Goal: Information Seeking & Learning: Compare options

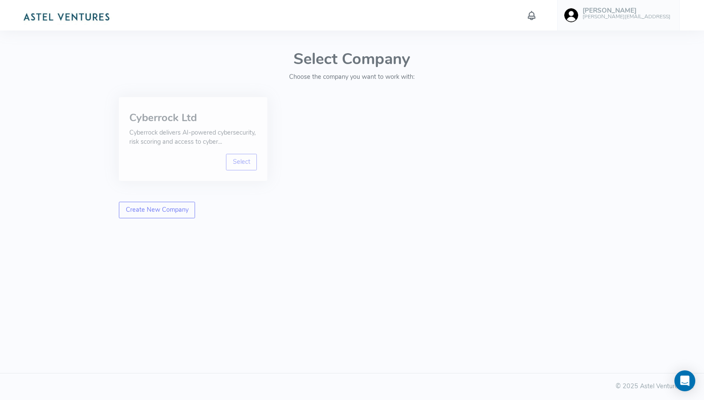
click at [226, 166] on div "Select" at bounding box center [193, 162] width 128 height 17
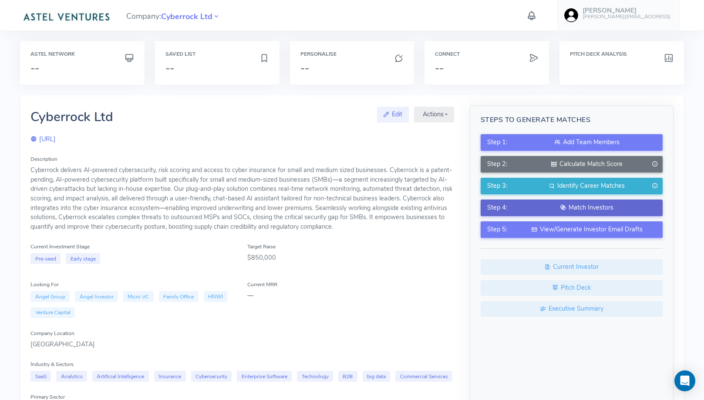
click at [587, 206] on div "Match Investors" at bounding box center [587, 208] width 138 height 10
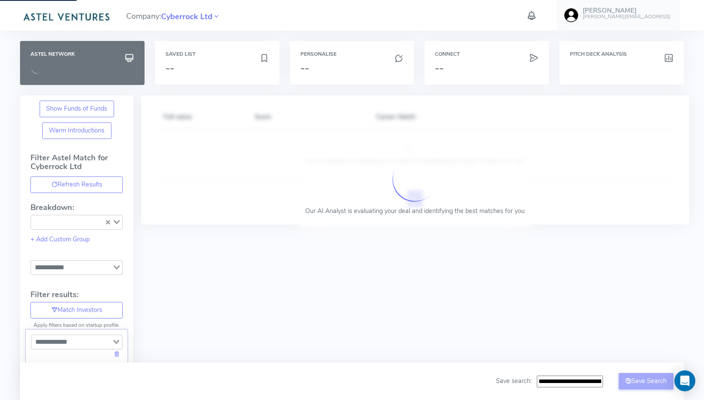
type input "**********"
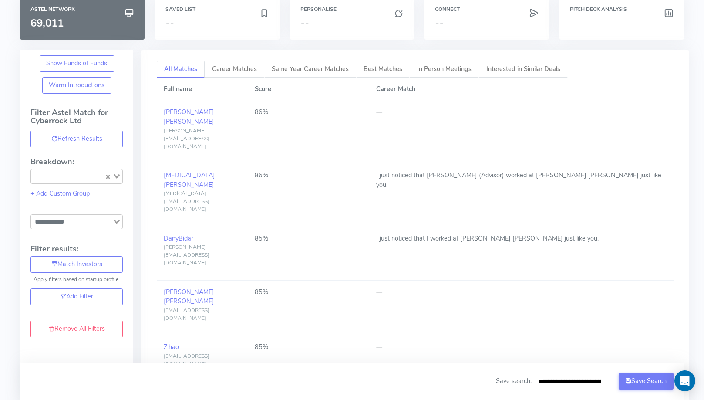
scroll to position [47, 0]
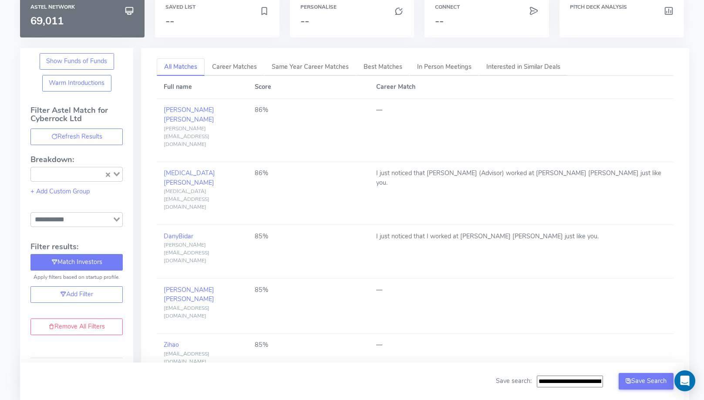
click at [96, 258] on button "Match Investors" at bounding box center [76, 262] width 92 height 17
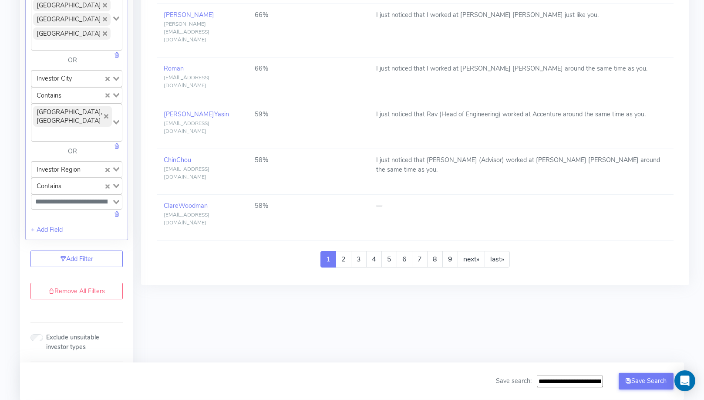
scroll to position [1114, 0]
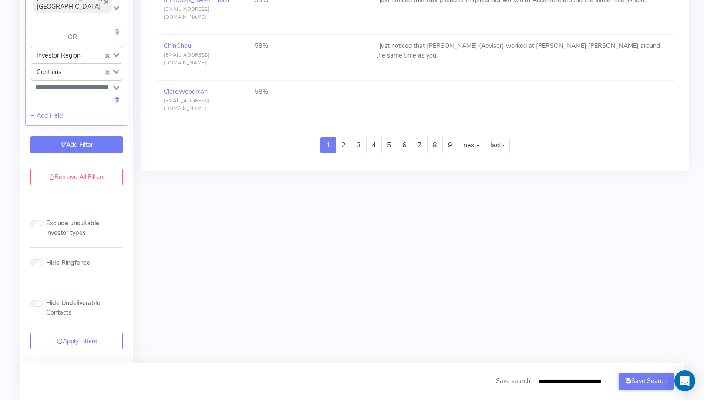
click at [73, 136] on link "Add Filter" at bounding box center [76, 144] width 92 height 17
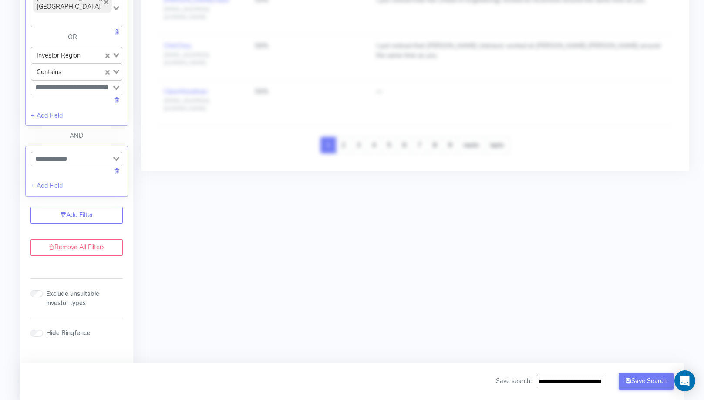
click at [81, 152] on div "Loading..." at bounding box center [76, 163] width 91 height 24
click at [87, 154] on input "Search for option" at bounding box center [71, 159] width 79 height 10
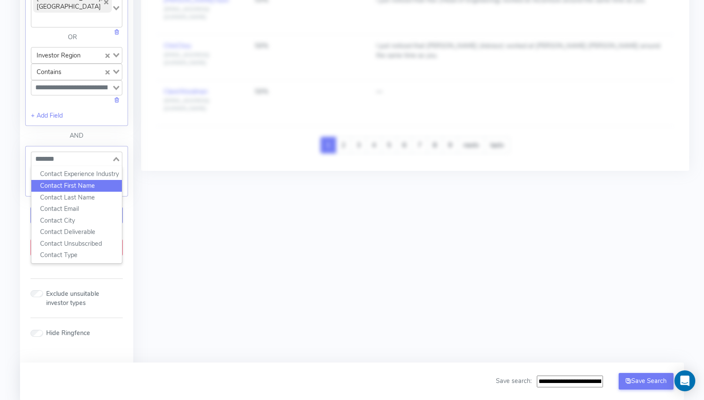
click at [84, 180] on li "Contact First Name" at bounding box center [76, 186] width 91 height 12
type input "*******"
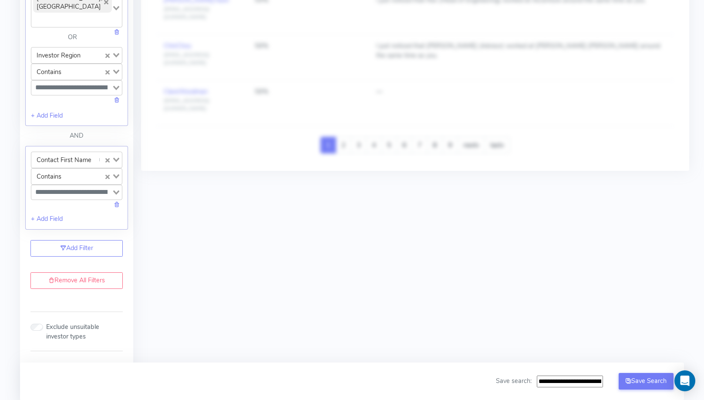
click at [77, 187] on input "Search for option" at bounding box center [71, 192] width 79 height 10
type input "*"
type input "*****"
click at [128, 186] on div "Contact First Name ******* Loading... Contains Loading... Jason Loading... Soft…" at bounding box center [76, 188] width 103 height 85
click at [57, 216] on link "+ Add Field" at bounding box center [47, 220] width 32 height 9
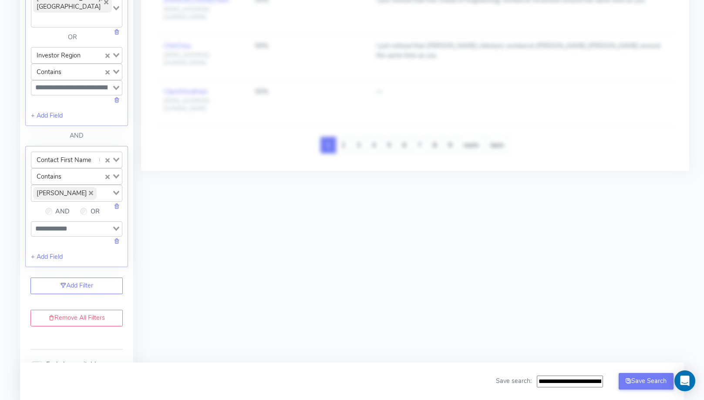
click at [81, 223] on input "Search for option" at bounding box center [71, 228] width 79 height 10
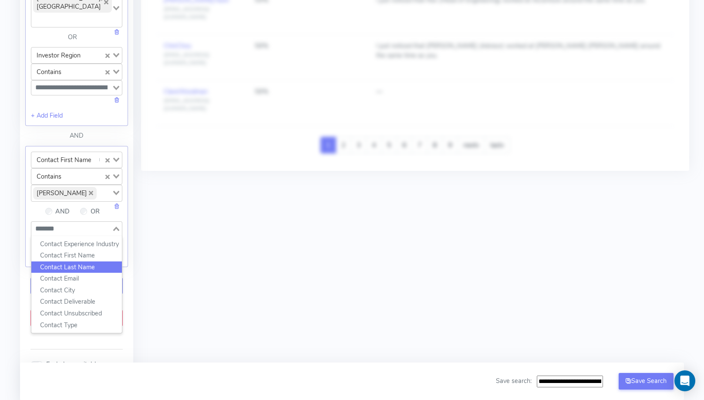
click at [79, 261] on li "Contact Last Name" at bounding box center [76, 267] width 91 height 12
type input "*******"
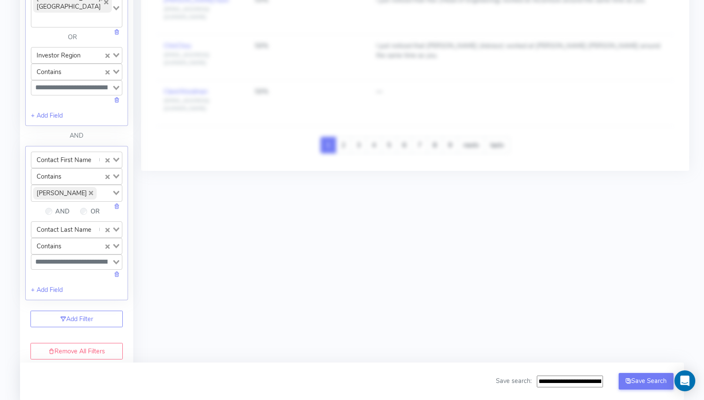
click at [73, 256] on input "Search for option" at bounding box center [71, 261] width 79 height 10
type input "****"
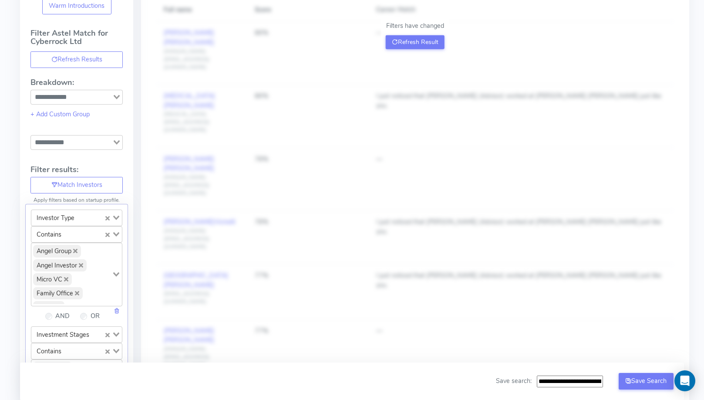
scroll to position [0, 0]
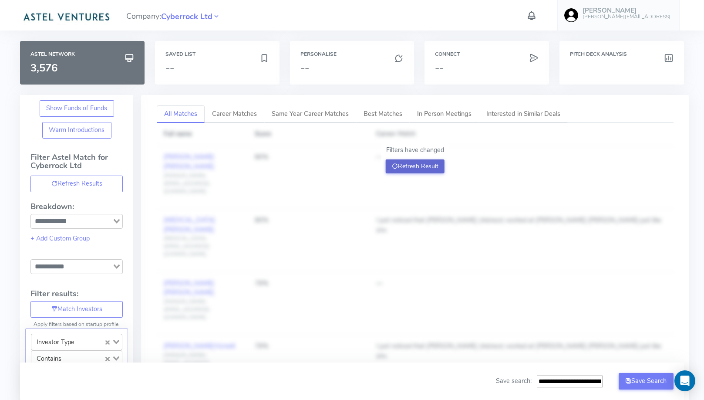
click at [394, 169] on icon at bounding box center [395, 166] width 6 height 8
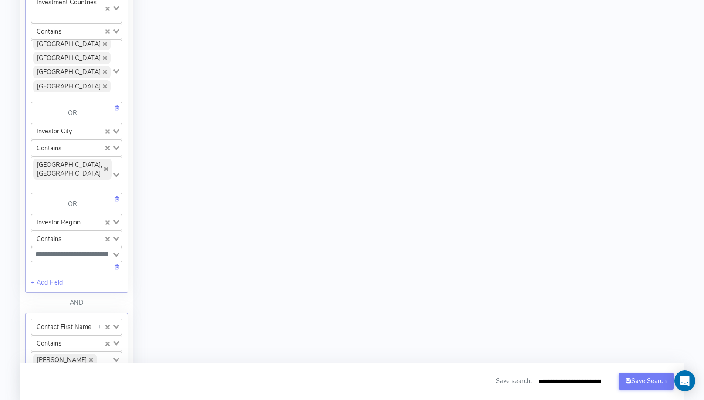
scroll to position [940, 0]
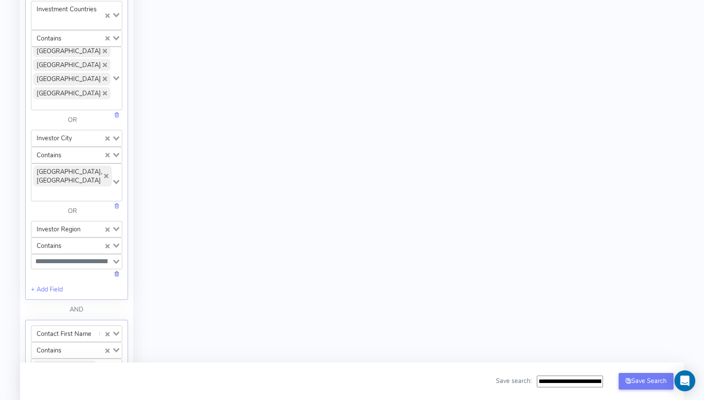
click at [119, 269] on link at bounding box center [117, 273] width 6 height 9
click at [115, 201] on link at bounding box center [117, 205] width 6 height 9
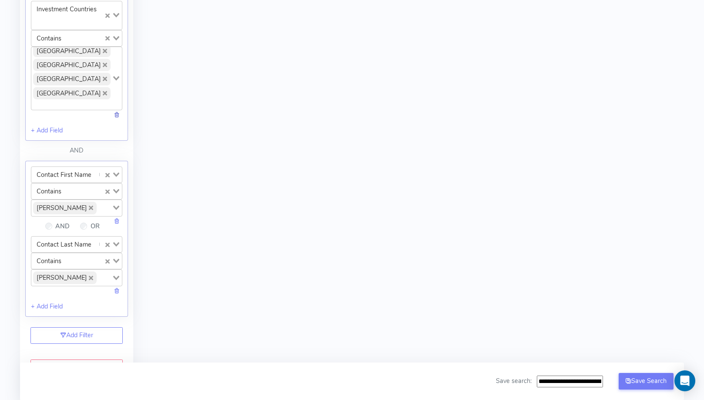
click at [117, 110] on link at bounding box center [117, 114] width 6 height 9
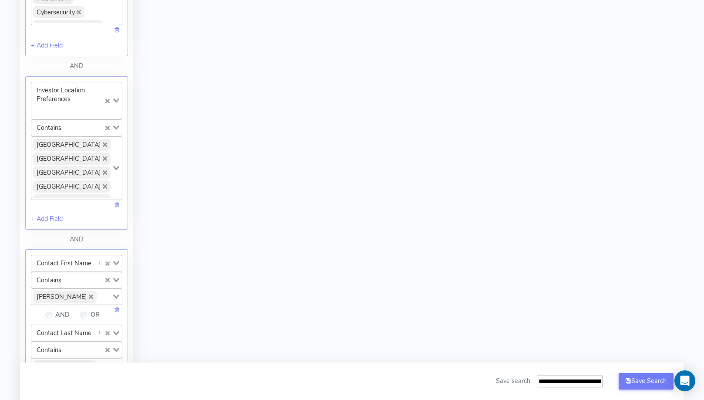
scroll to position [722, 0]
click at [118, 199] on link at bounding box center [117, 203] width 6 height 9
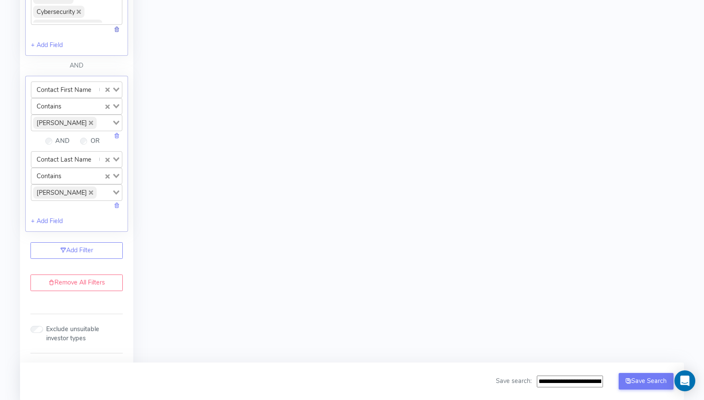
click at [118, 25] on link at bounding box center [117, 29] width 6 height 9
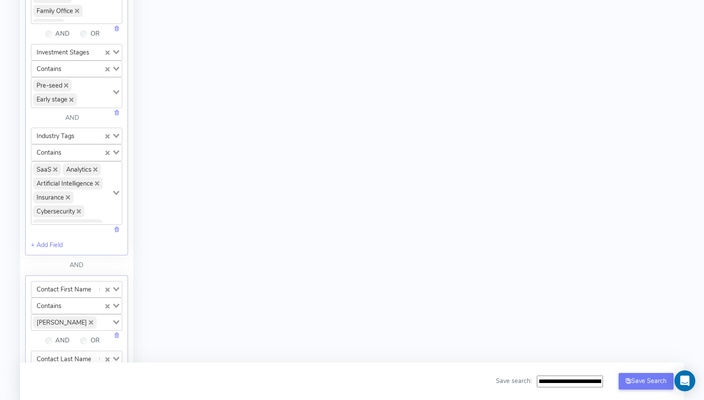
scroll to position [314, 0]
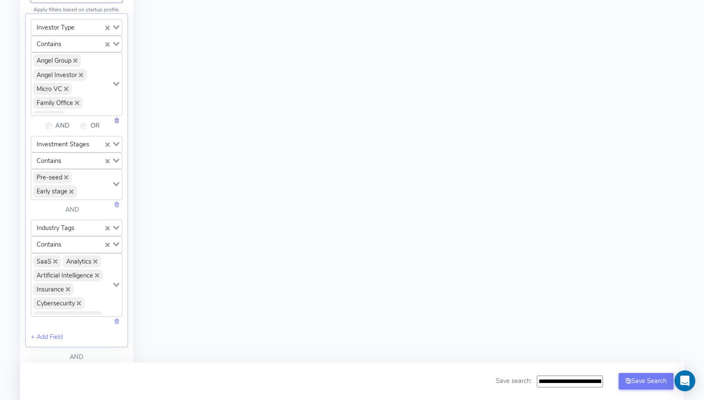
click at [117, 117] on link at bounding box center [117, 120] width 6 height 9
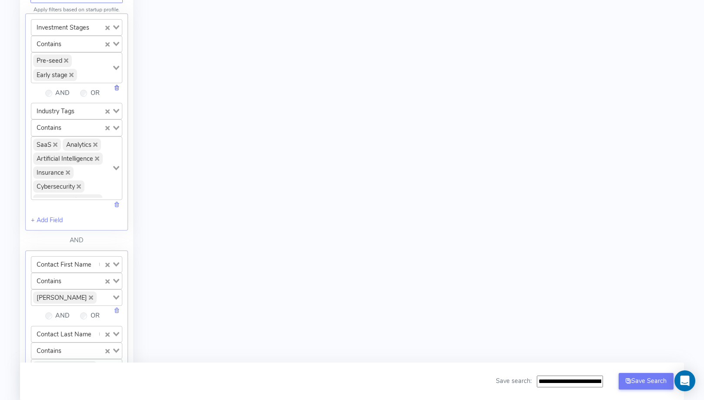
click at [118, 83] on link at bounding box center [117, 87] width 6 height 9
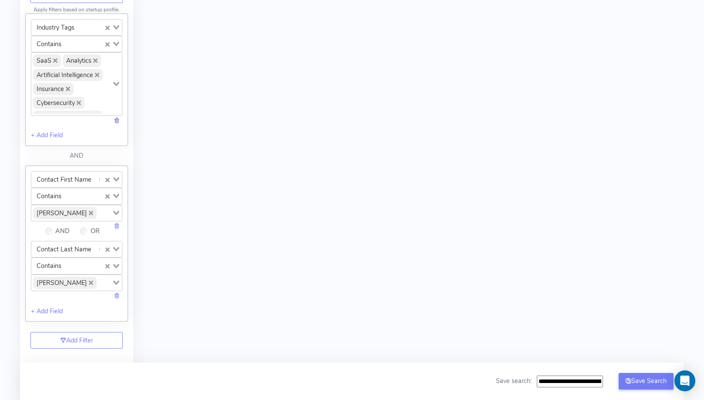
click at [118, 116] on link at bounding box center [117, 120] width 6 height 9
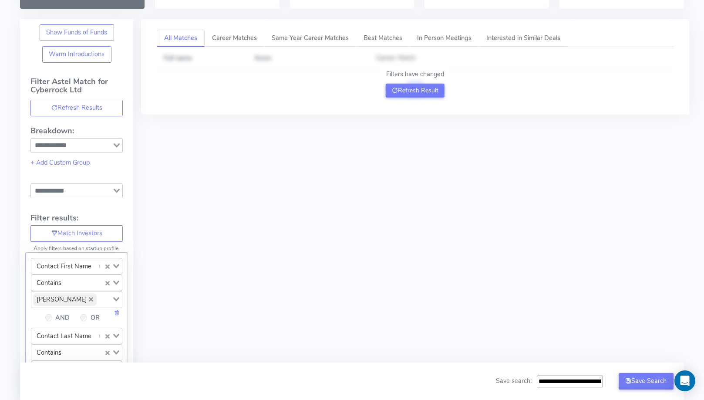
scroll to position [0, 0]
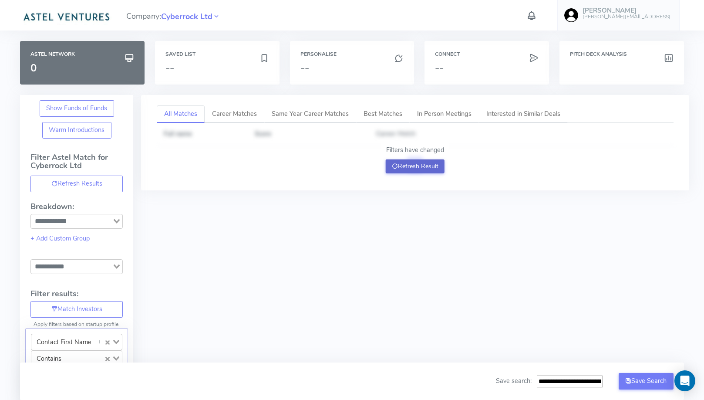
click at [389, 163] on button "Refresh Result" at bounding box center [415, 166] width 59 height 14
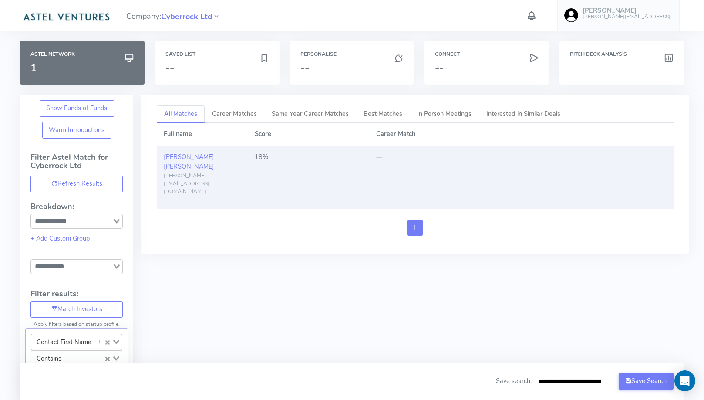
click at [259, 155] on div "18%" at bounding box center [309, 157] width 108 height 10
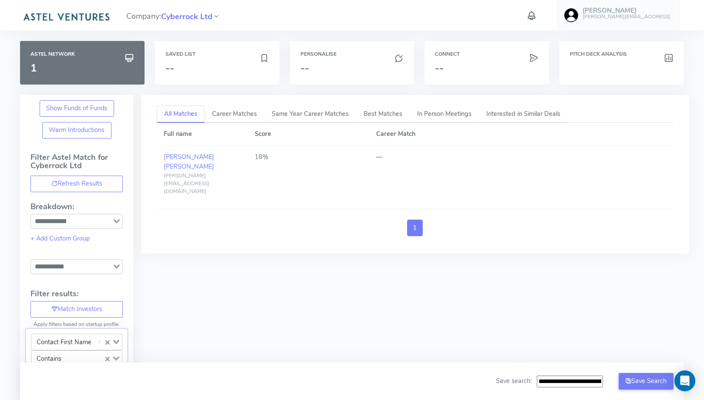
click at [250, 185] on div "Full name Score Career Match Jason Gayl jason@cybercp.com 18% — 1" at bounding box center [415, 183] width 516 height 120
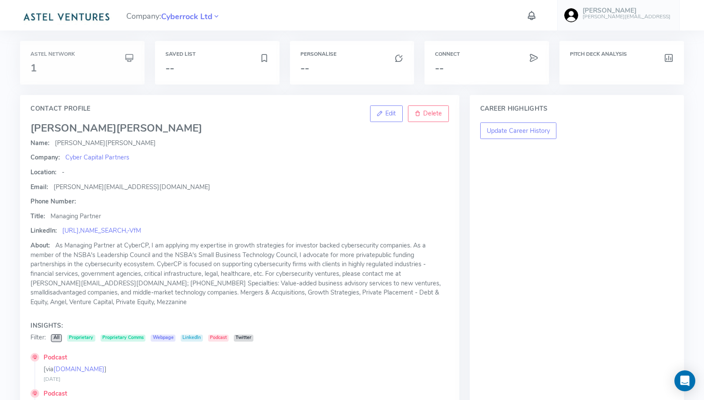
click at [85, 59] on div "Astel Network 1" at bounding box center [82, 62] width 104 height 23
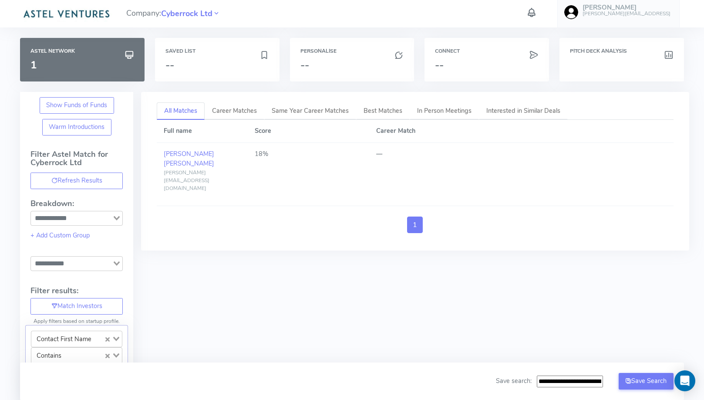
scroll to position [94, 0]
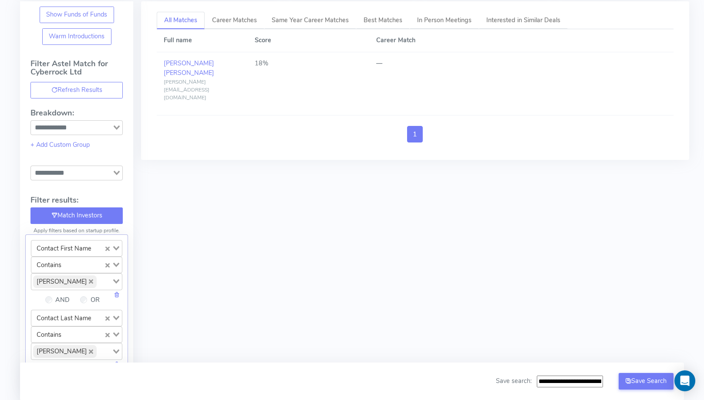
click at [111, 215] on button "Match Investors" at bounding box center [76, 215] width 92 height 17
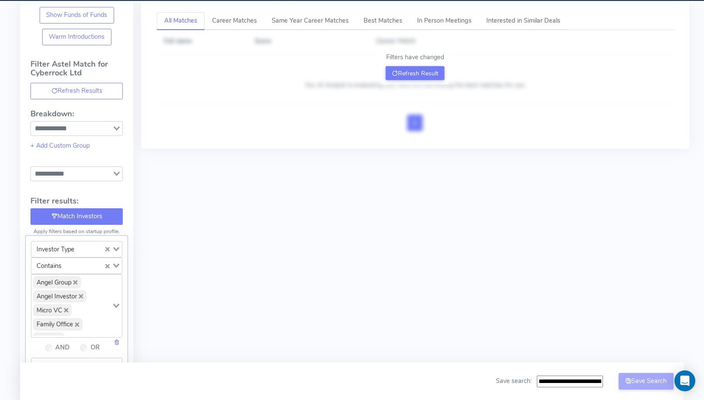
type input "**********"
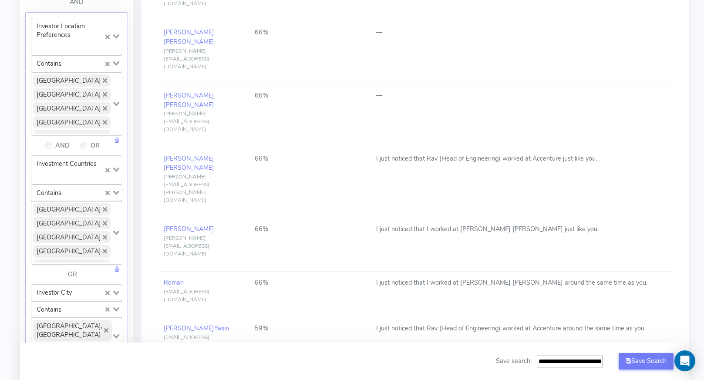
scroll to position [1134, 0]
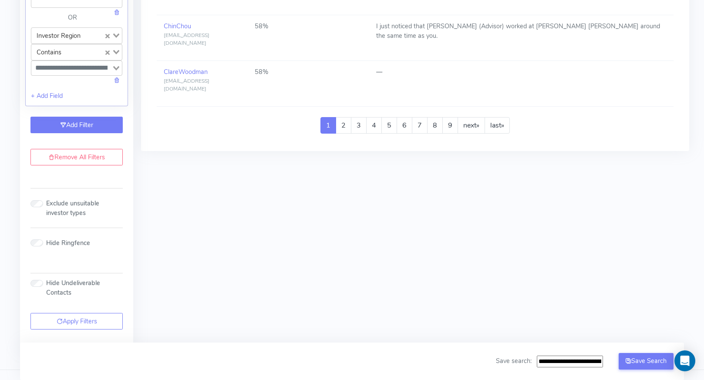
click at [99, 117] on link "Add Filter" at bounding box center [76, 125] width 92 height 17
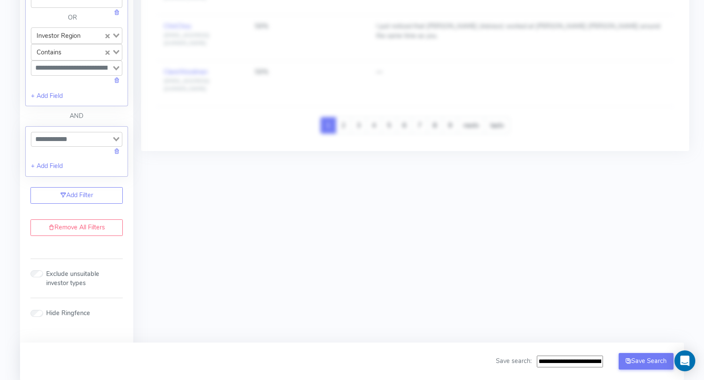
click at [86, 134] on input "Search for option" at bounding box center [71, 139] width 79 height 10
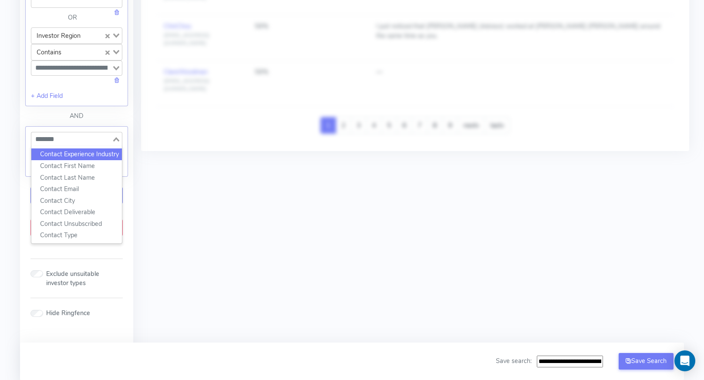
click at [80, 160] on li "Contact First Name" at bounding box center [76, 166] width 91 height 12
type input "*******"
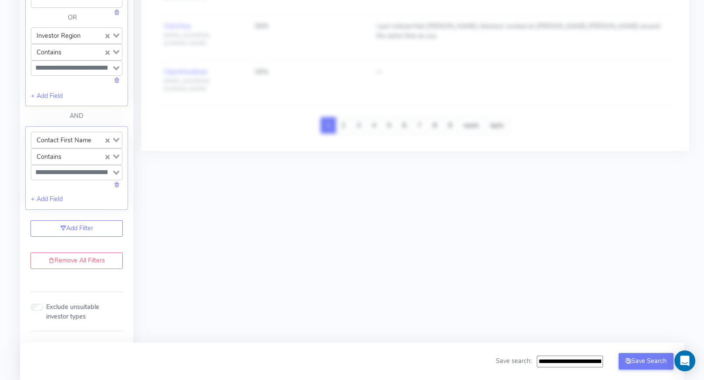
click at [83, 167] on input "Search for option" at bounding box center [71, 172] width 79 height 10
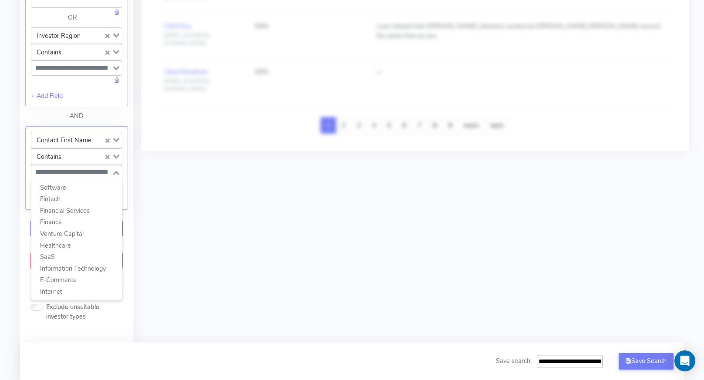
paste input "*****"
type input "*****"
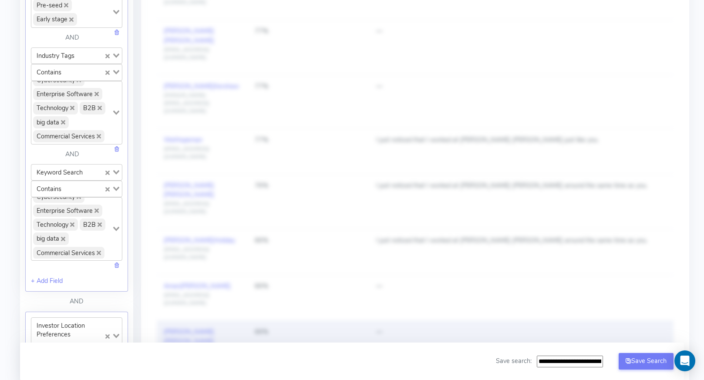
click at [293, 321] on td "66%" at bounding box center [308, 352] width 121 height 63
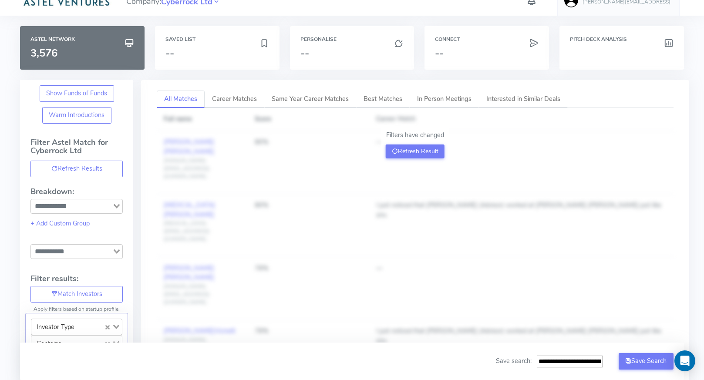
scroll to position [0, 0]
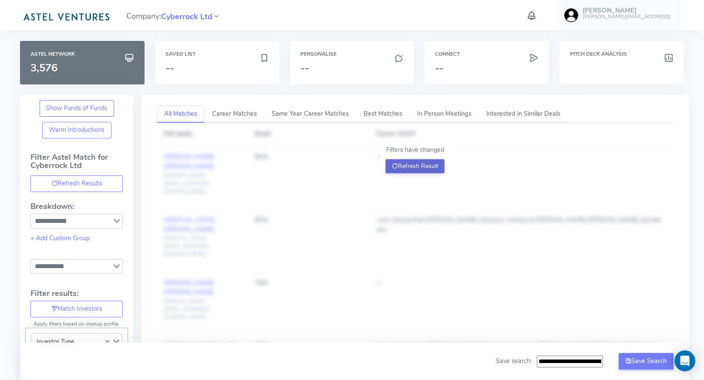
click at [398, 165] on button "Refresh Result" at bounding box center [415, 166] width 59 height 14
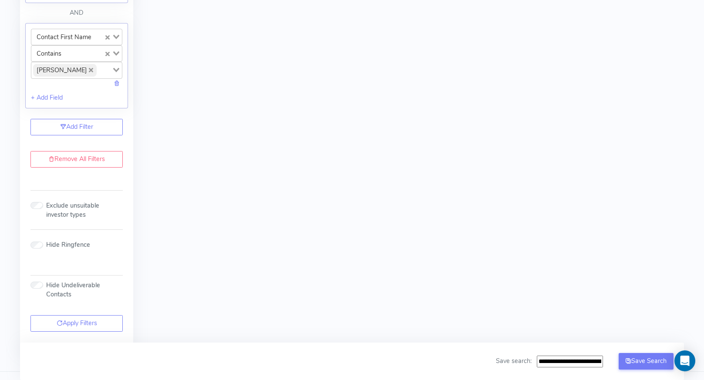
scroll to position [1209, 0]
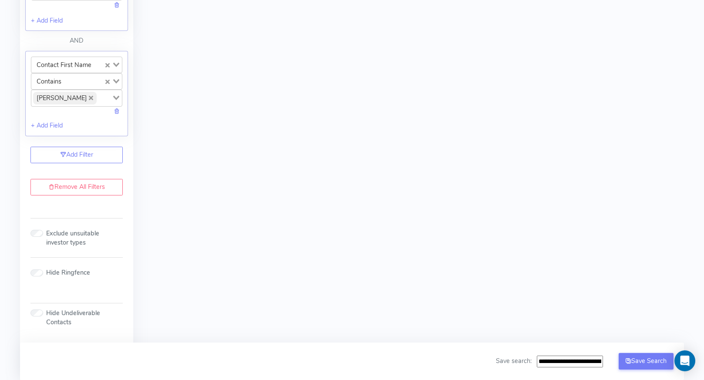
click at [98, 92] on input "Search for option" at bounding box center [104, 98] width 13 height 12
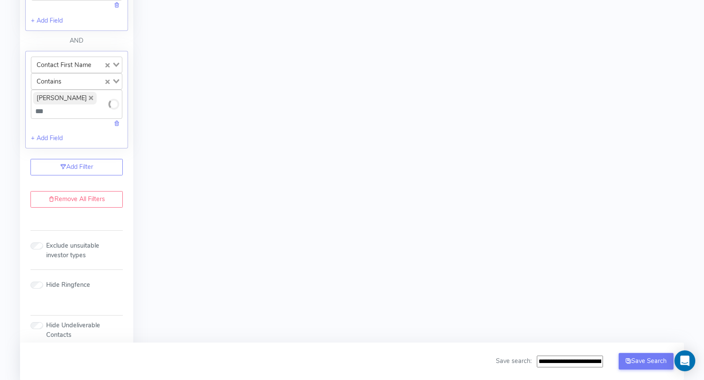
type input "****"
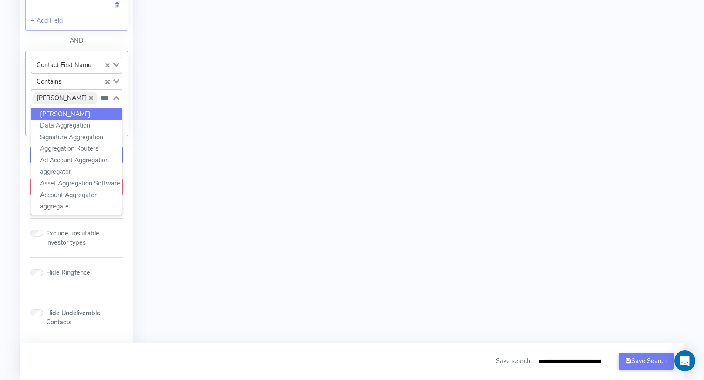
click at [73, 108] on li "greg" at bounding box center [76, 114] width 91 height 12
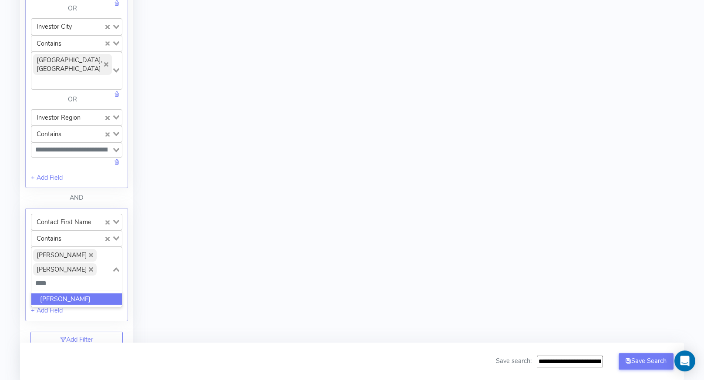
scroll to position [0, 0]
type input "*******"
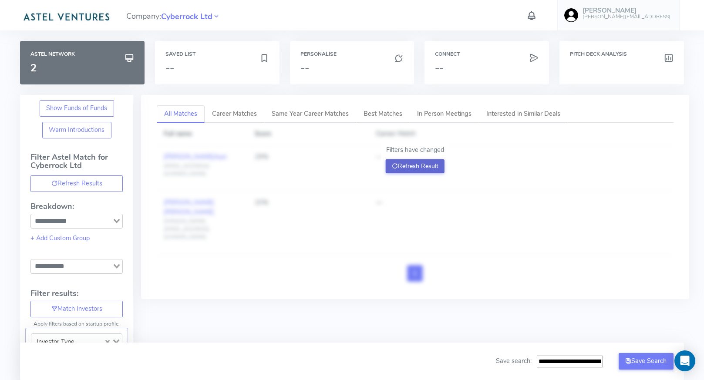
click at [404, 170] on button "Refresh Result" at bounding box center [415, 166] width 59 height 14
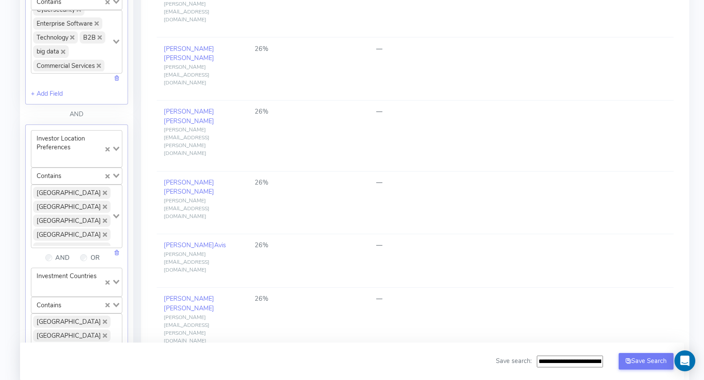
scroll to position [704, 0]
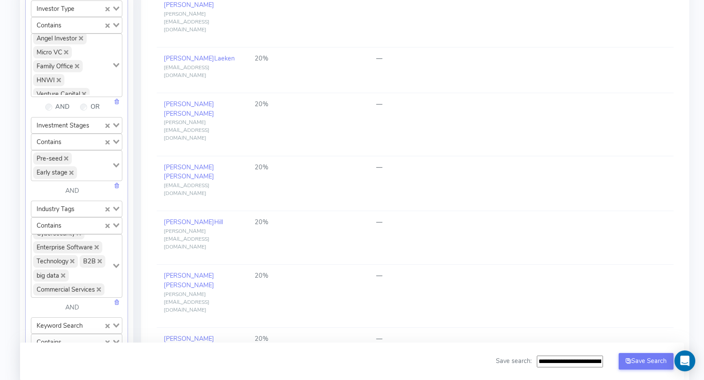
scroll to position [330, 0]
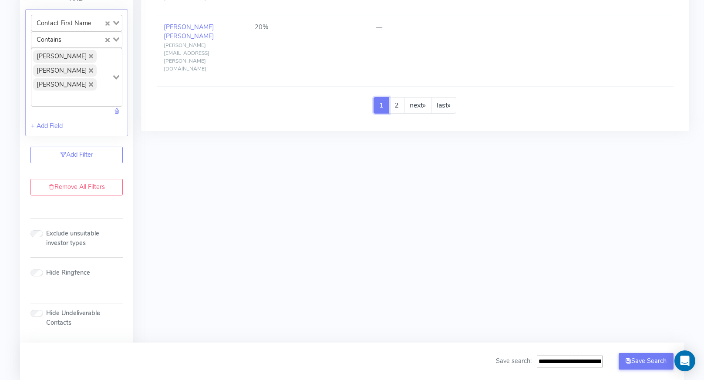
scroll to position [1154, 0]
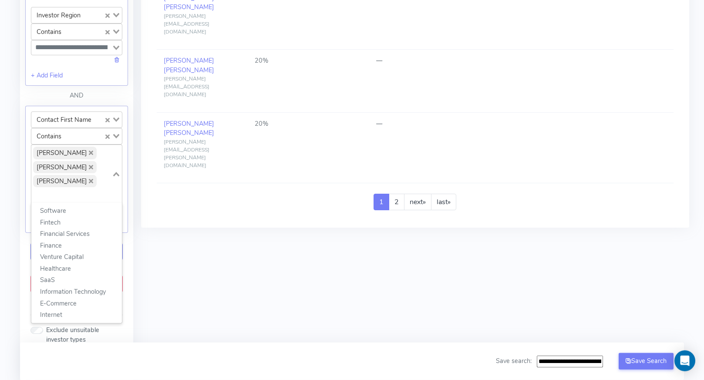
click at [59, 175] on span "Ethan" at bounding box center [65, 181] width 64 height 12
click at [89, 151] on icon "Deselect Ethan" at bounding box center [91, 153] width 4 height 4
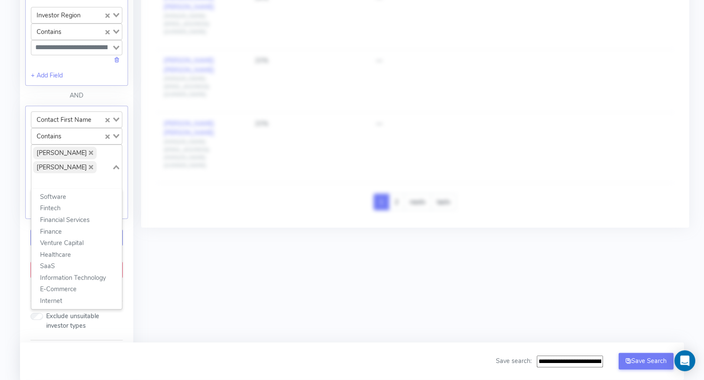
click at [89, 151] on icon "Deselect greg" at bounding box center [91, 153] width 4 height 4
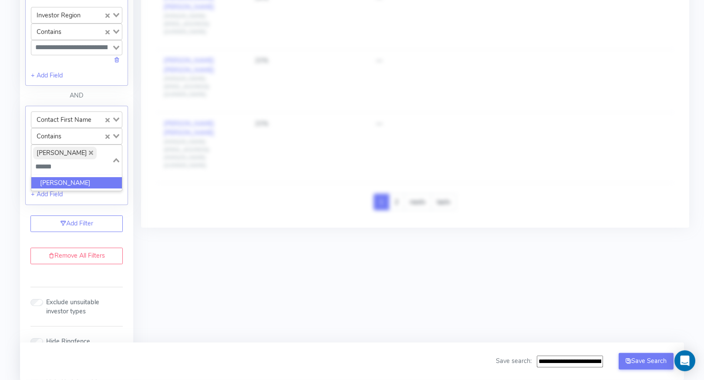
type input "*******"
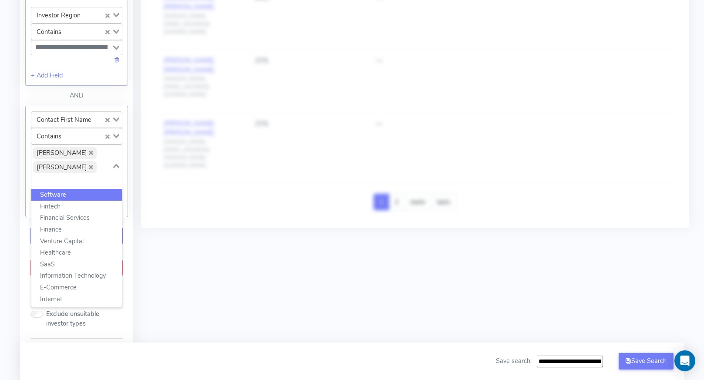
click at [89, 151] on icon "Deselect anindya" at bounding box center [91, 153] width 4 height 4
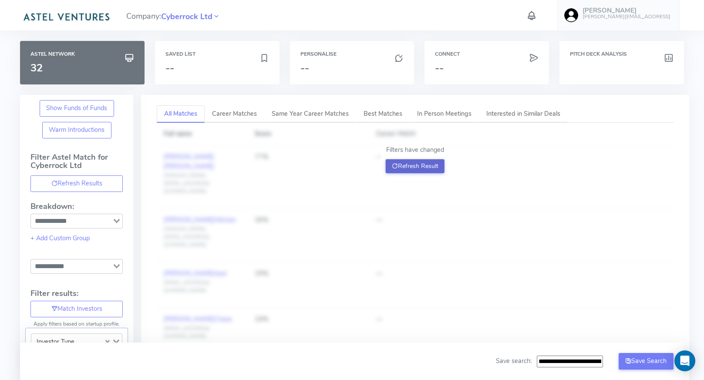
click at [408, 161] on button "Refresh Result" at bounding box center [415, 166] width 59 height 14
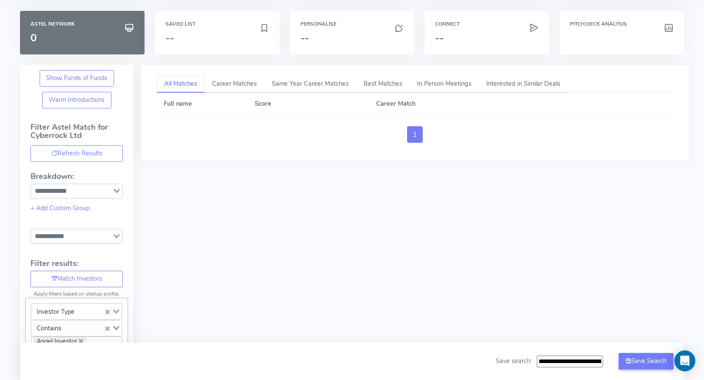
scroll to position [31, 0]
click at [202, 158] on div "All Matches Career Matches Same Year Career Matches Best Matches In Person Meet…" at bounding box center [415, 117] width 548 height 106
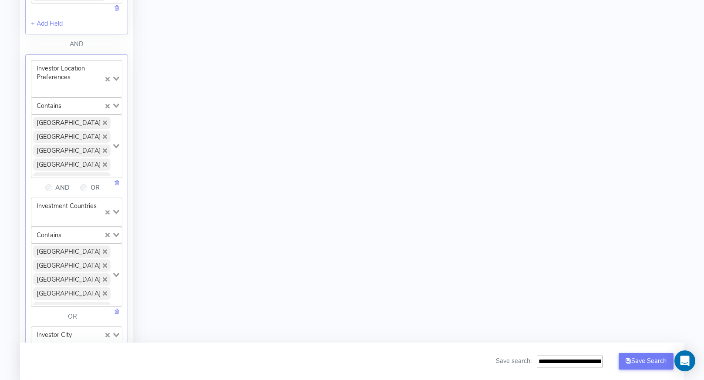
scroll to position [1109, 0]
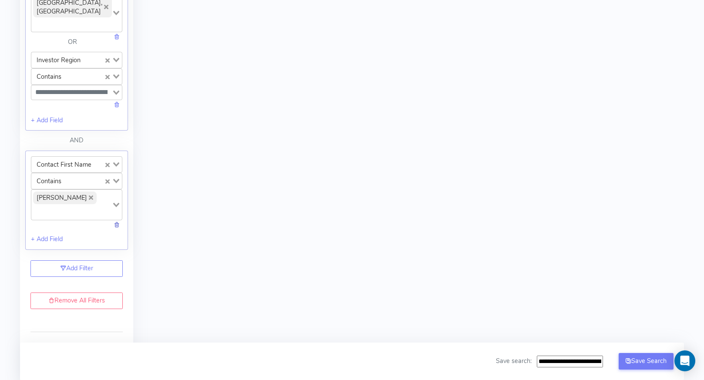
click at [116, 220] on link at bounding box center [117, 224] width 6 height 9
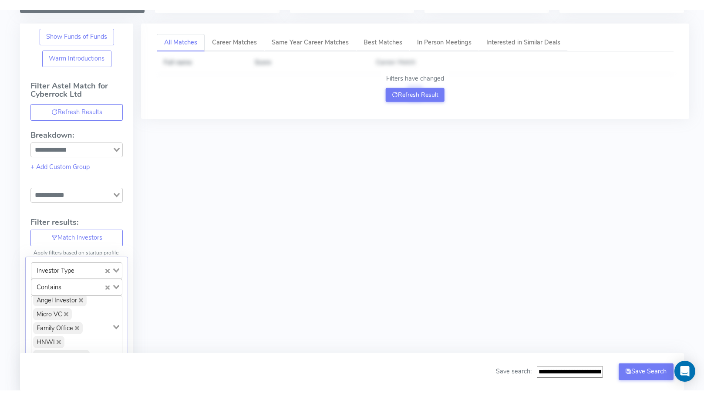
scroll to position [0, 0]
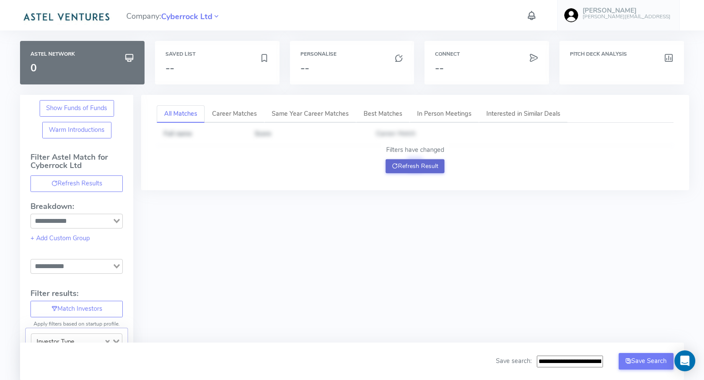
click at [401, 171] on button "Refresh Result" at bounding box center [415, 166] width 59 height 14
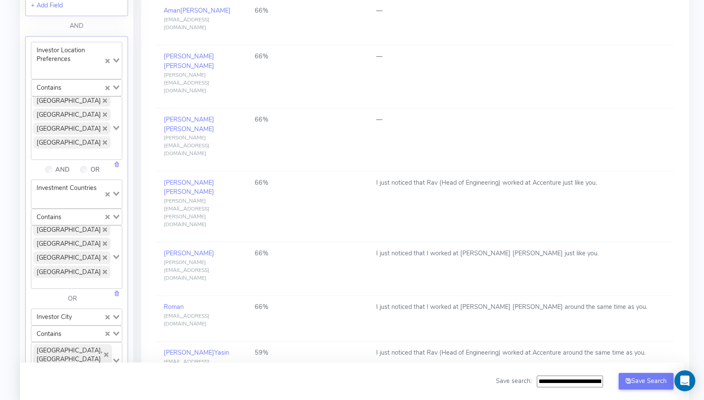
scroll to position [761, 0]
click at [116, 160] on link at bounding box center [117, 164] width 6 height 9
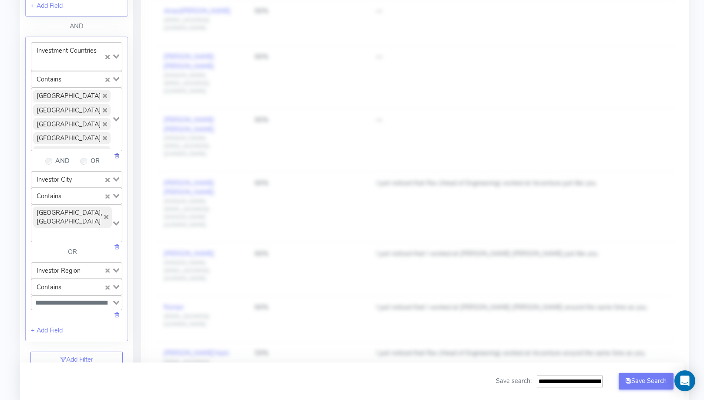
click at [118, 151] on link at bounding box center [117, 155] width 6 height 9
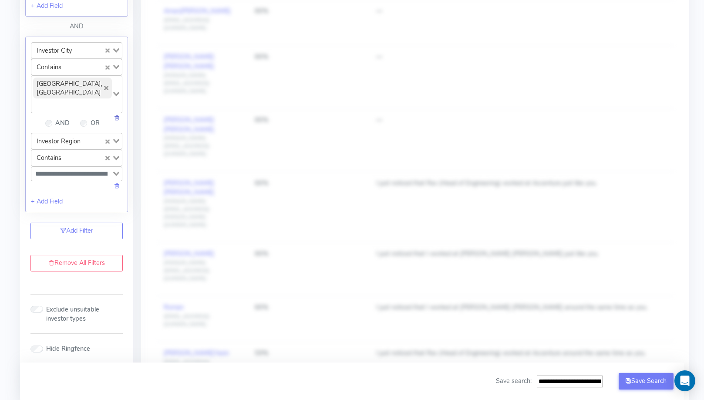
click at [118, 113] on link at bounding box center [117, 117] width 6 height 9
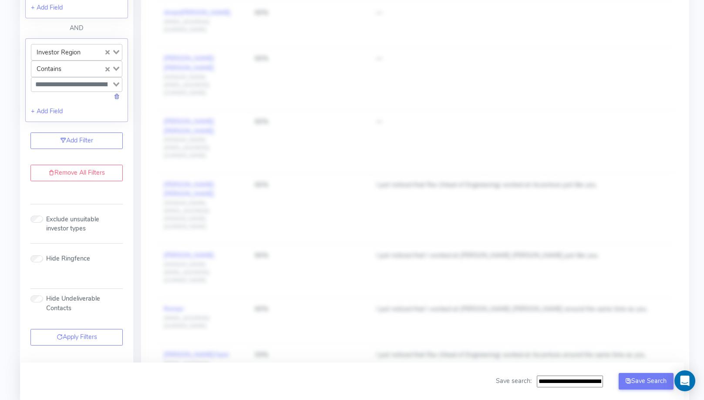
click at [118, 92] on link at bounding box center [117, 96] width 6 height 9
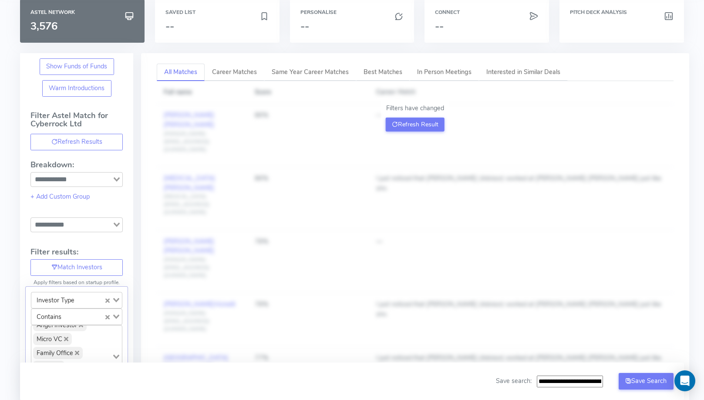
scroll to position [0, 0]
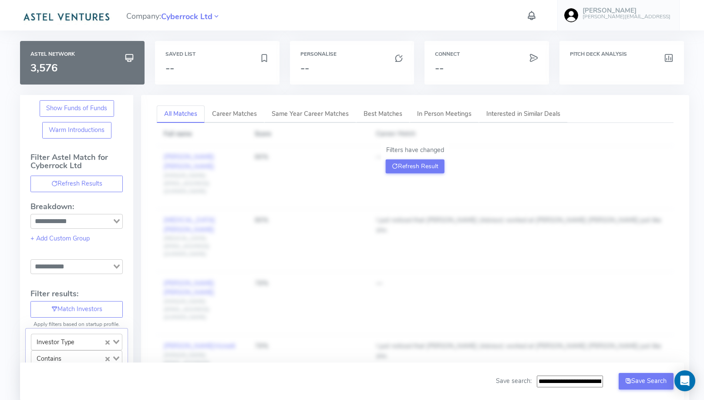
click at [407, 156] on div "Filters have changed Refresh Result" at bounding box center [414, 159] width 67 height 37
click at [407, 162] on button "Refresh Result" at bounding box center [415, 166] width 59 height 14
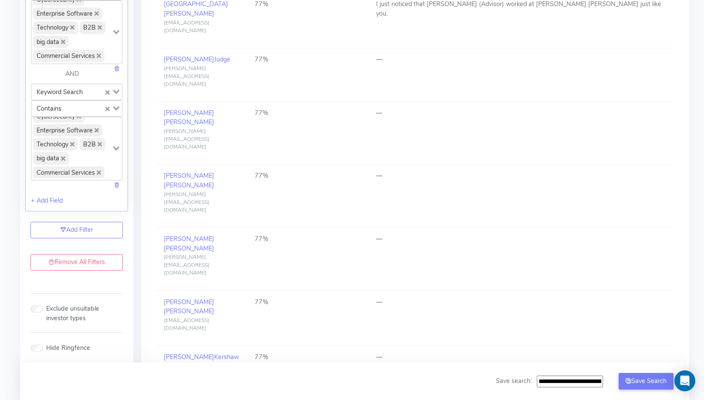
scroll to position [658, 0]
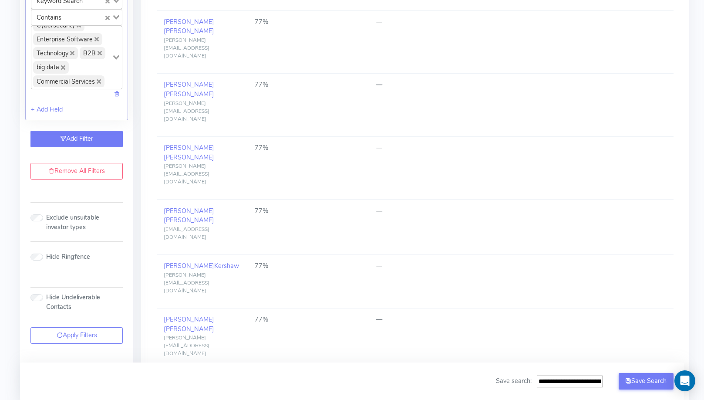
click at [90, 131] on link "Add Filter" at bounding box center [76, 139] width 92 height 17
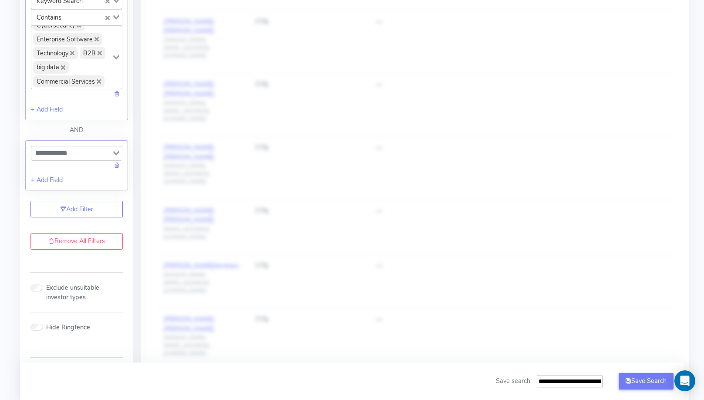
click at [73, 148] on input "Search for option" at bounding box center [71, 153] width 79 height 10
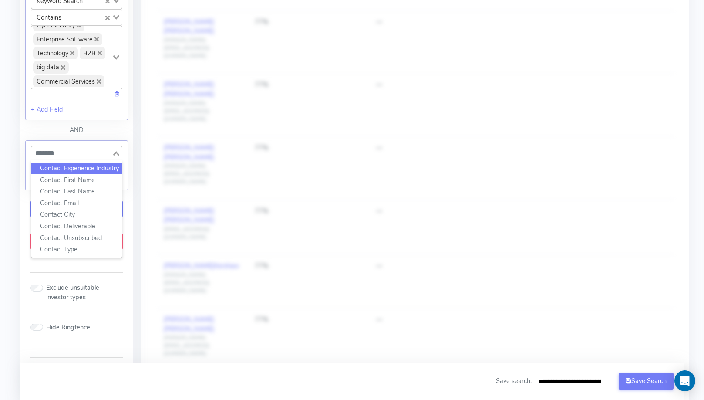
click at [84, 174] on li "Contact First Name" at bounding box center [76, 180] width 91 height 12
type input "*******"
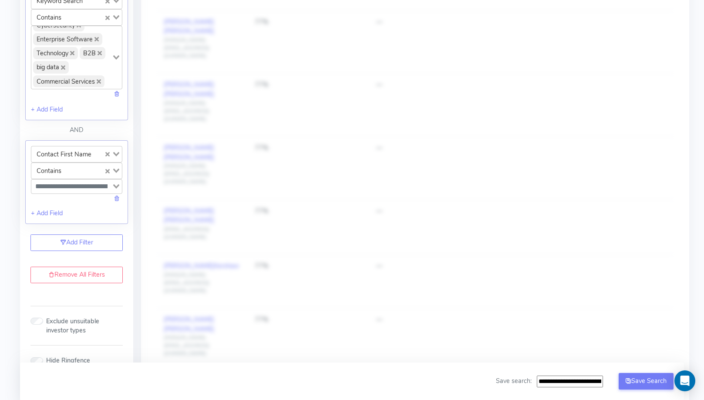
click at [82, 181] on input "Search for option" at bounding box center [71, 186] width 79 height 10
type input "****"
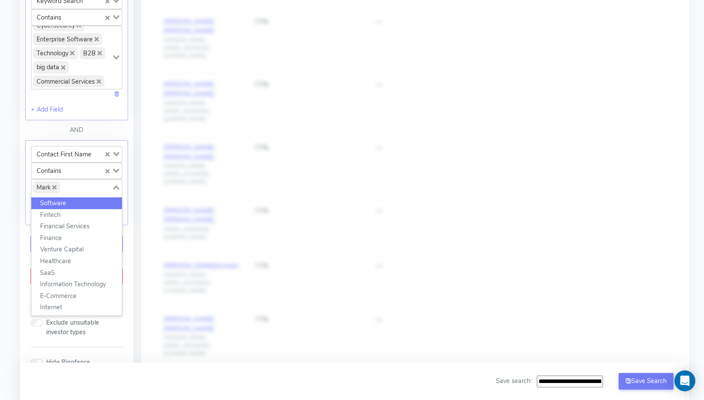
click at [135, 171] on div "All Matches Career Matches Same Year Career Matches Best Matches In Person Meet…" at bounding box center [411, 89] width 557 height 1305
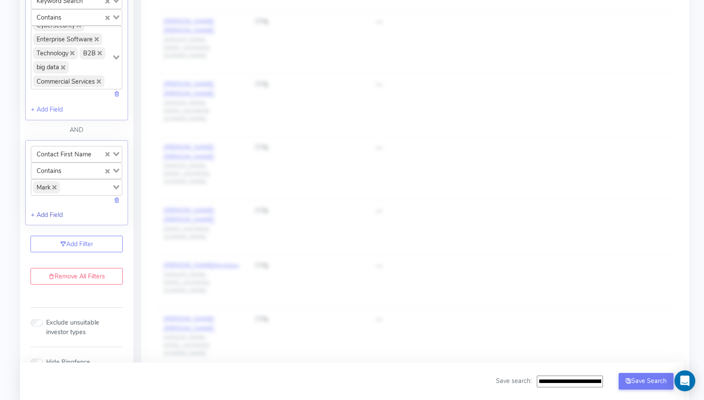
click at [54, 210] on link "+ Add Field" at bounding box center [47, 214] width 32 height 9
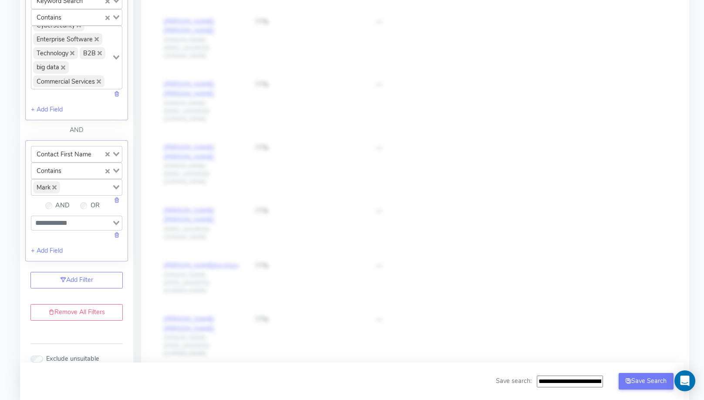
click at [69, 221] on div "Loading..." at bounding box center [76, 227] width 91 height 25
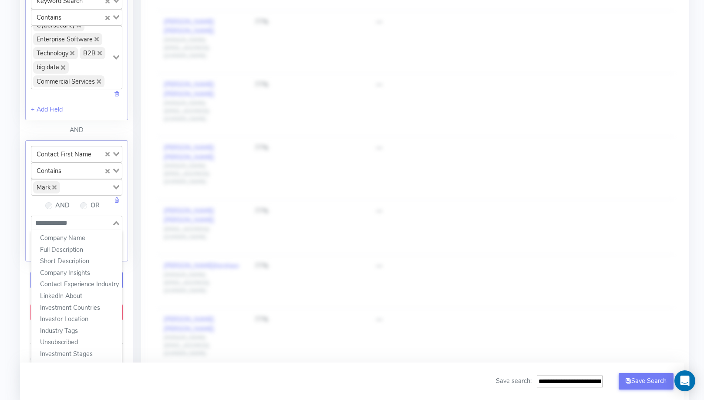
click at [71, 219] on div "Loading..." at bounding box center [76, 222] width 91 height 15
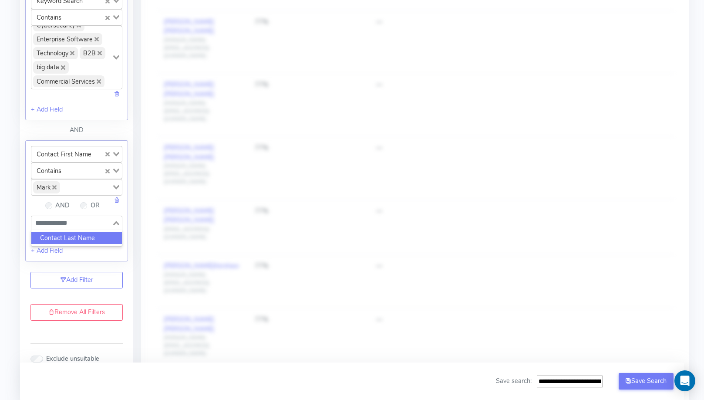
type input "**********"
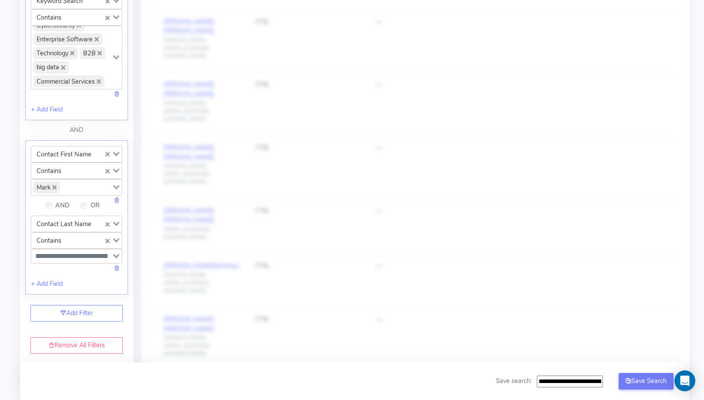
click at [66, 251] on input "Search for option" at bounding box center [71, 256] width 79 height 10
paste input "**********"
click at [47, 251] on input "**********" at bounding box center [71, 256] width 79 height 10
type input "*******"
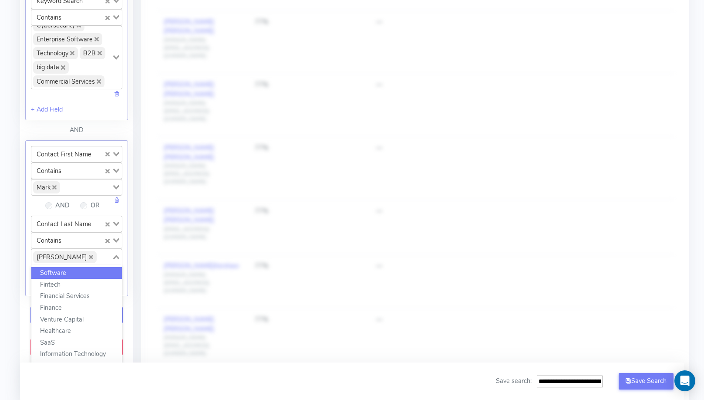
click at [143, 197] on div "All Matches Career Matches Same Year Career Matches Best Matches In Person Meet…" at bounding box center [415, 71] width 548 height 1268
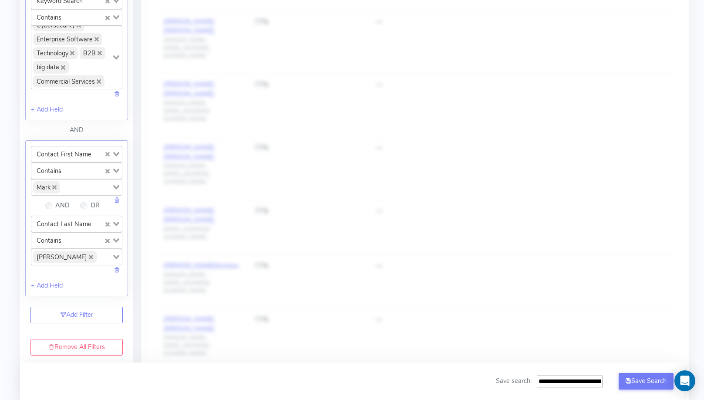
scroll to position [0, 0]
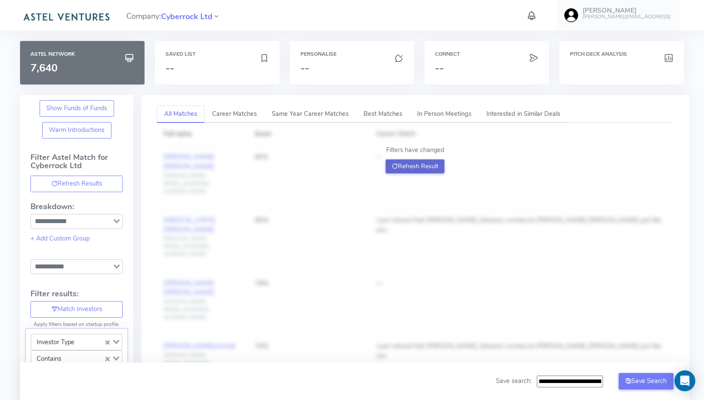
click at [397, 164] on icon at bounding box center [395, 166] width 6 height 8
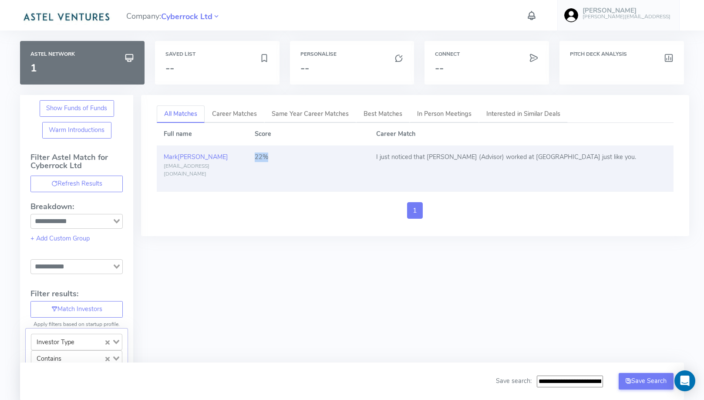
drag, startPoint x: 254, startPoint y: 155, endPoint x: 276, endPoint y: 155, distance: 22.6
click at [276, 155] on td "22%" at bounding box center [308, 169] width 121 height 46
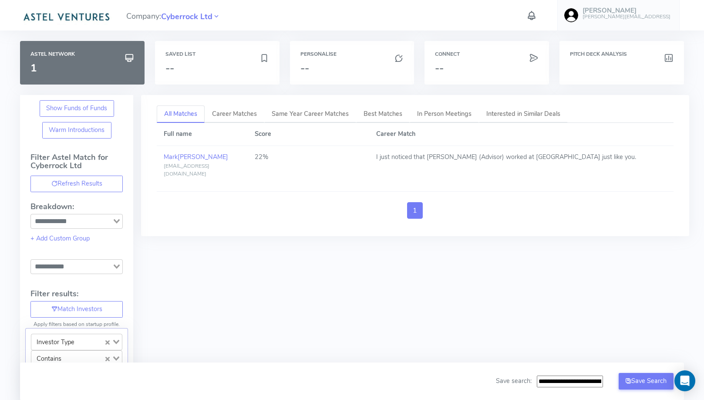
click at [293, 186] on div "Full name Score Career Match Mark Kraynak mark@acrewcapital.com 22% I just noti…" at bounding box center [415, 174] width 516 height 103
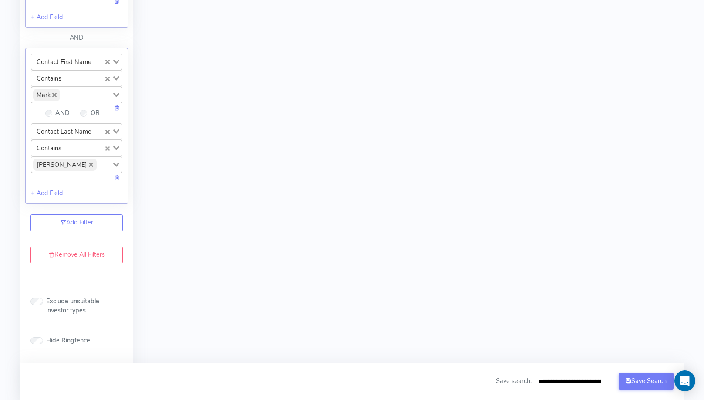
scroll to position [745, 0]
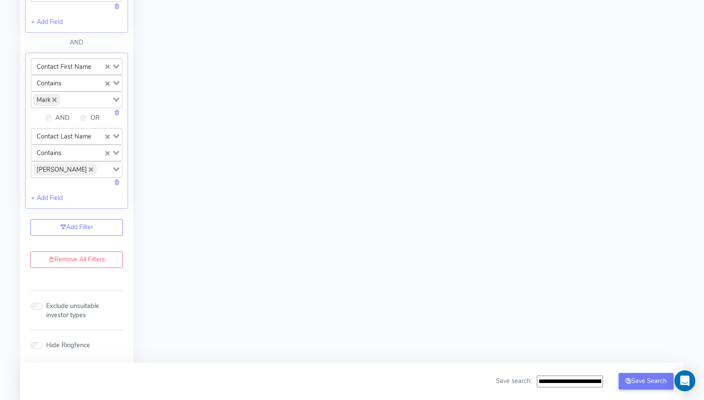
click at [64, 94] on input "Search for option" at bounding box center [86, 100] width 50 height 12
click at [54, 98] on icon "Deselect Mark" at bounding box center [54, 100] width 4 height 4
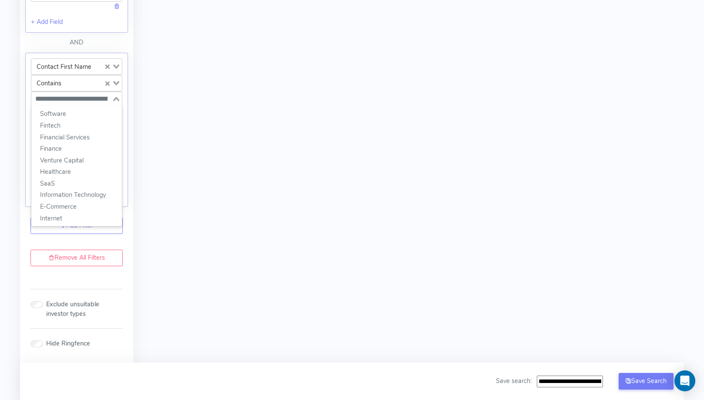
paste input "**********"
type input "*******"
click at [98, 163] on input "Search for option" at bounding box center [104, 169] width 13 height 12
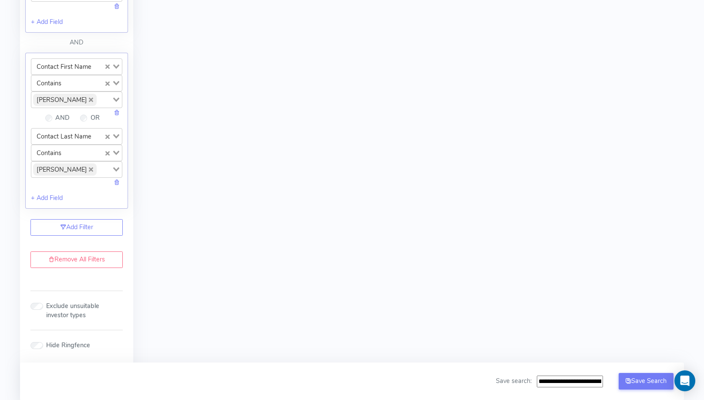
click at [98, 163] on input "Search for option" at bounding box center [104, 169] width 13 height 12
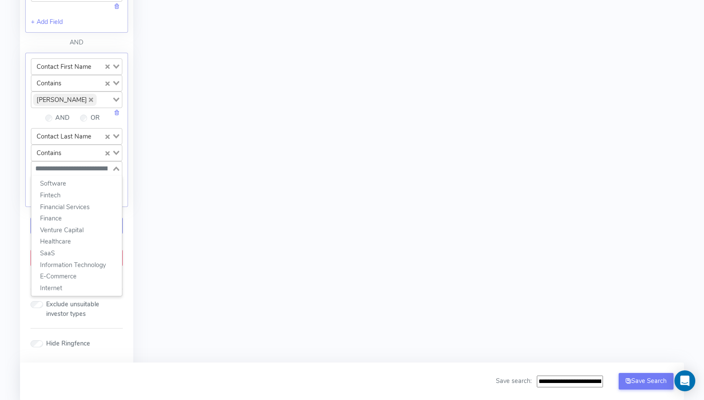
paste input "**********"
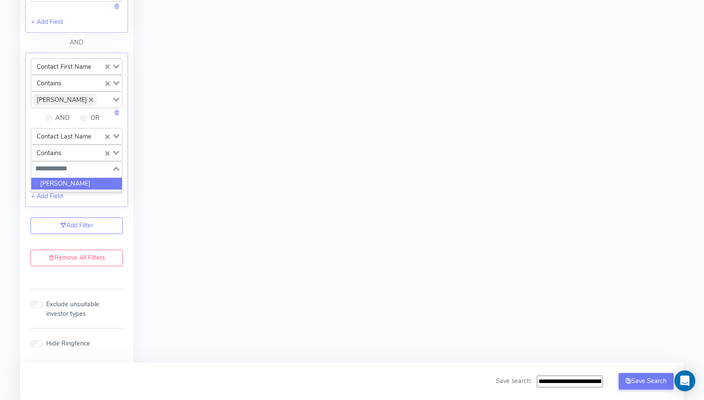
type input "****"
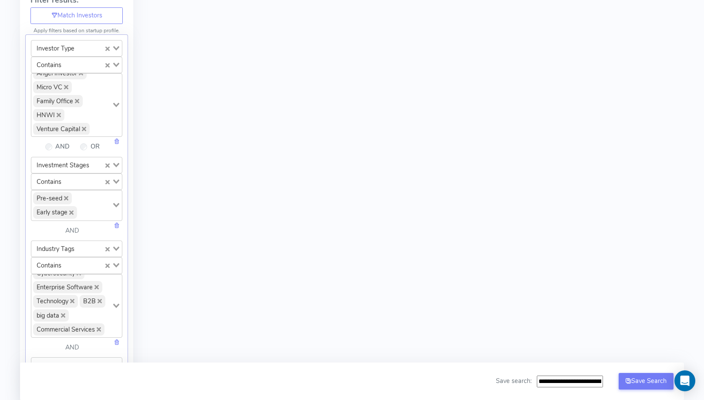
scroll to position [0, 0]
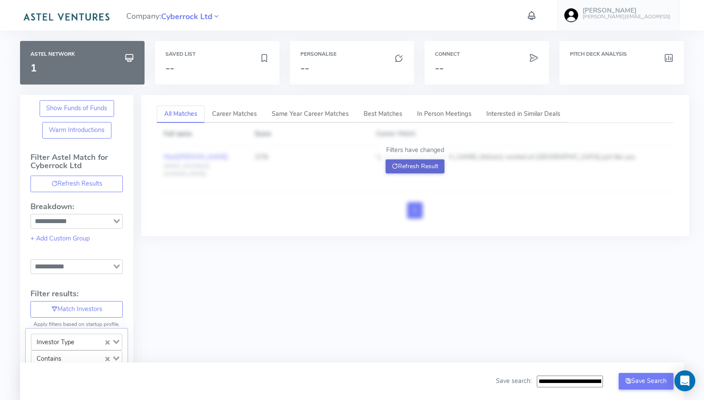
click at [398, 166] on button "Refresh Result" at bounding box center [415, 166] width 59 height 14
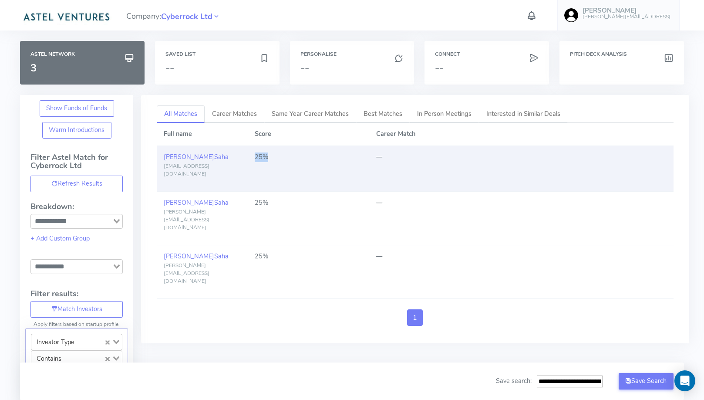
drag, startPoint x: 252, startPoint y: 155, endPoint x: 271, endPoint y: 155, distance: 19.2
click at [271, 155] on td "25%" at bounding box center [308, 169] width 121 height 46
click at [271, 155] on div "25%" at bounding box center [309, 157] width 108 height 10
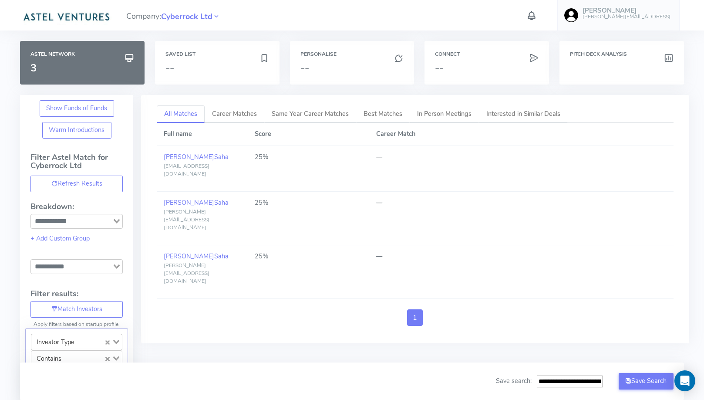
click at [537, 17] on icon at bounding box center [531, 15] width 11 height 15
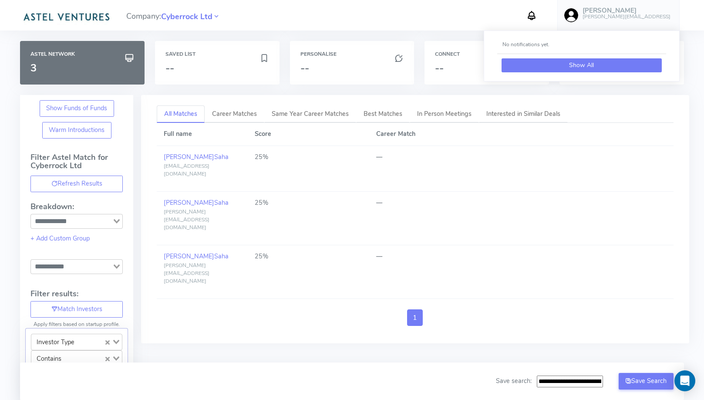
click at [550, 65] on button "Show All" at bounding box center [581, 65] width 160 height 14
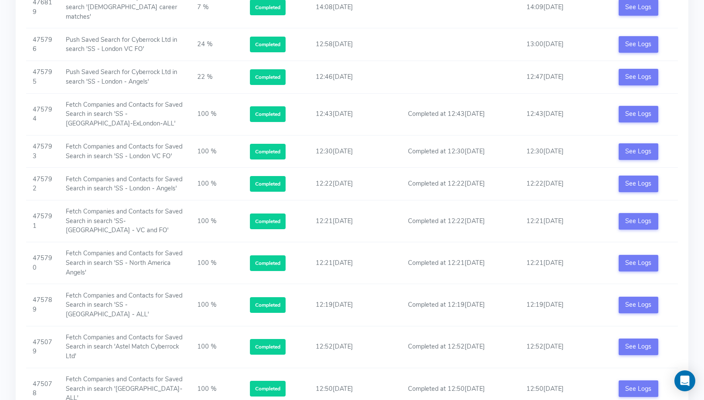
scroll to position [293, 0]
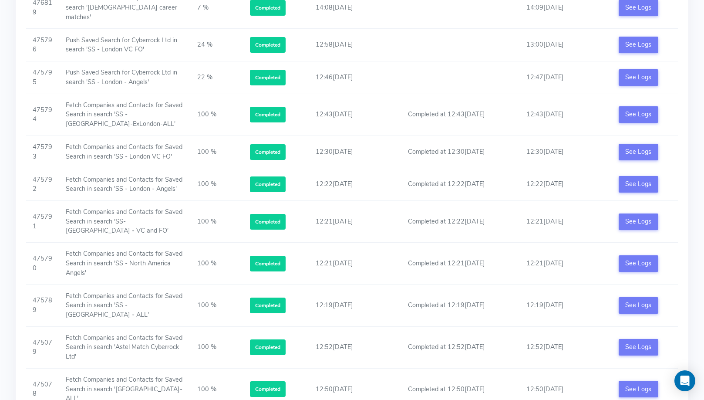
scroll to position [0, 0]
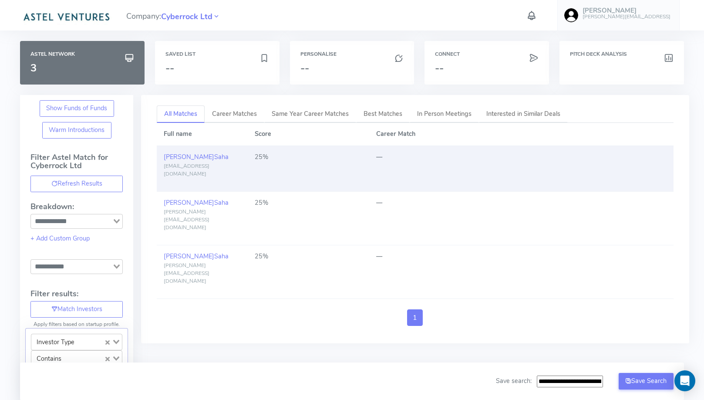
click at [260, 158] on div "25%" at bounding box center [309, 157] width 108 height 10
drag, startPoint x: 304, startPoint y: 148, endPoint x: 298, endPoint y: 149, distance: 6.2
click at [304, 148] on td "25%" at bounding box center [308, 169] width 121 height 46
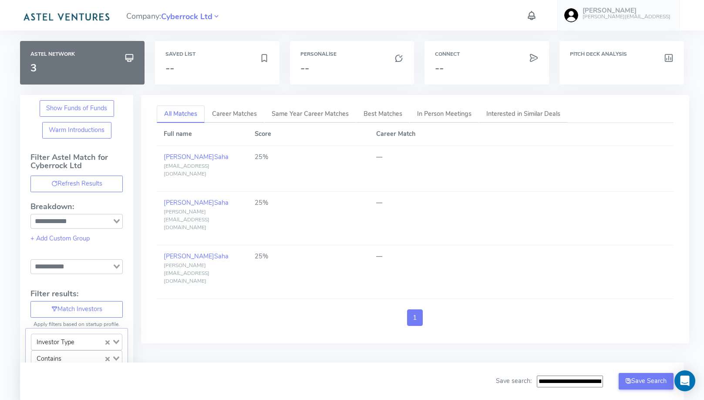
click at [100, 267] on input "Search for option" at bounding box center [72, 266] width 80 height 10
click at [114, 264] on div "Loading..." at bounding box center [117, 265] width 10 height 12
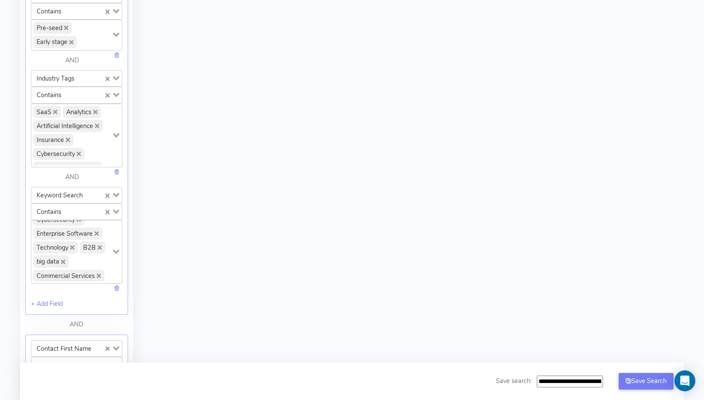
scroll to position [717, 0]
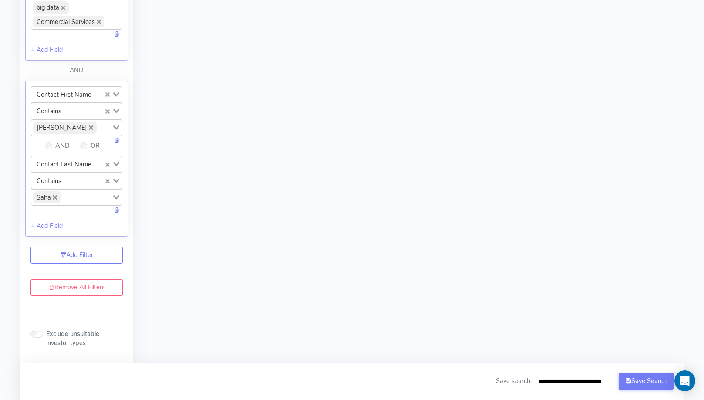
click at [89, 125] on icon "Deselect Anindya" at bounding box center [91, 127] width 4 height 4
click at [67, 121] on input "Search for option" at bounding box center [71, 126] width 79 height 10
type input "*****"
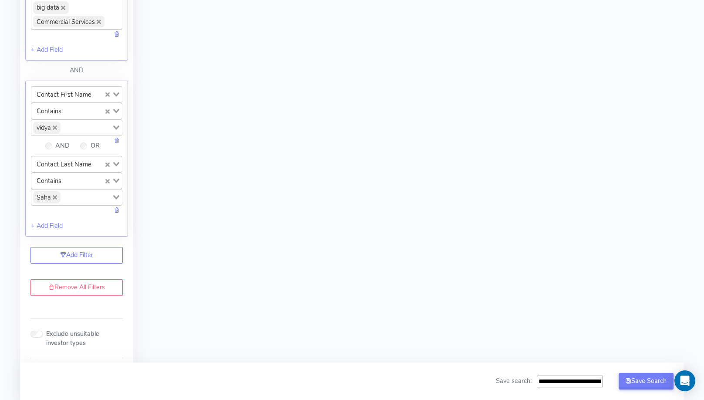
click at [61, 191] on input "Search for option" at bounding box center [86, 197] width 50 height 12
type input "*****"
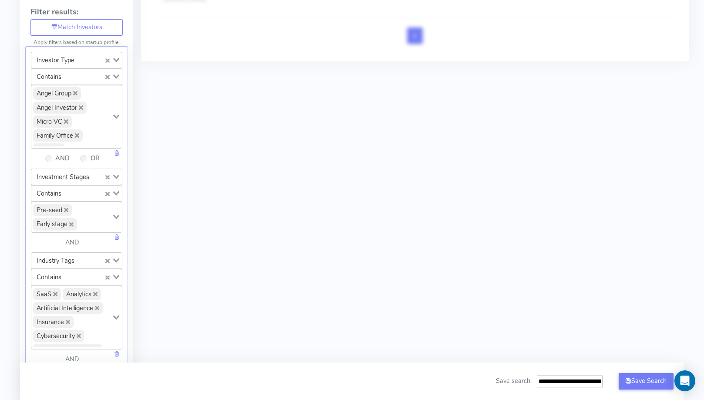
scroll to position [0, 0]
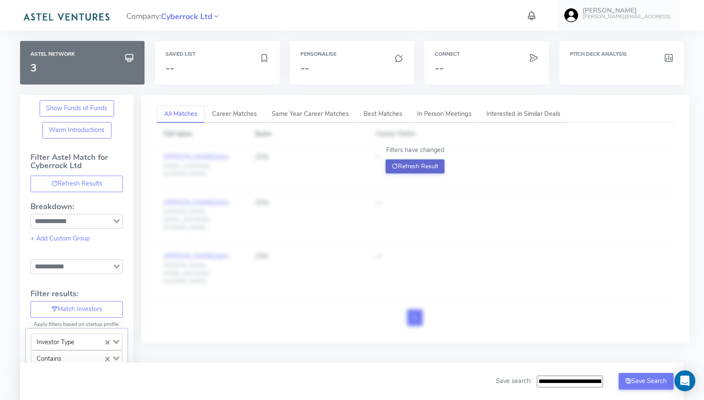
click at [401, 164] on button "Refresh Result" at bounding box center [415, 166] width 59 height 14
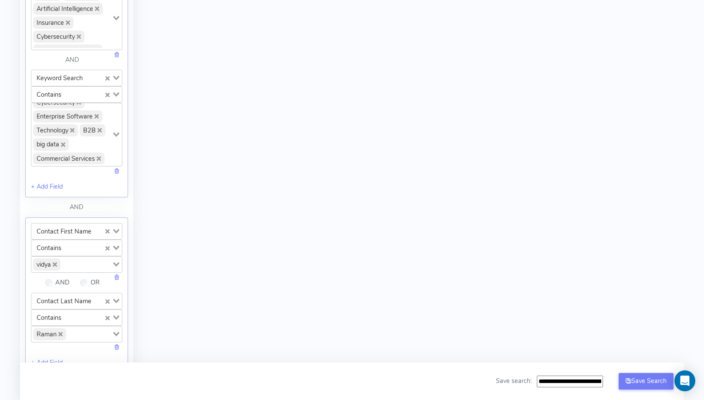
scroll to position [725, 0]
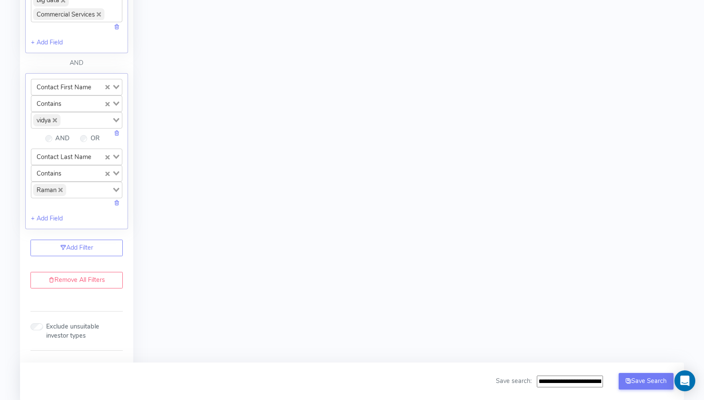
click at [74, 119] on div "Contact First Name Loading... Contains Loading... vidya Loading... AND OR" at bounding box center [76, 114] width 91 height 70
click at [76, 114] on input "Search for option" at bounding box center [86, 120] width 50 height 12
type input "*****"
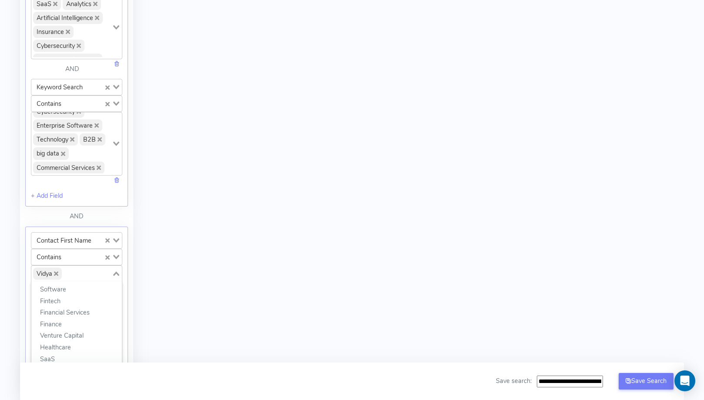
scroll to position [77, 0]
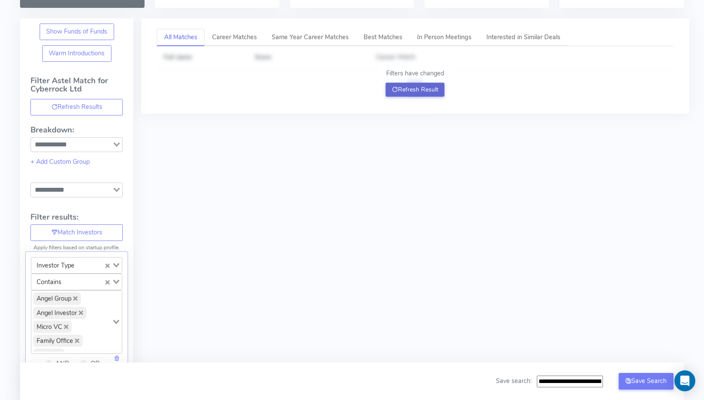
click at [427, 91] on button "Refresh Result" at bounding box center [415, 90] width 59 height 14
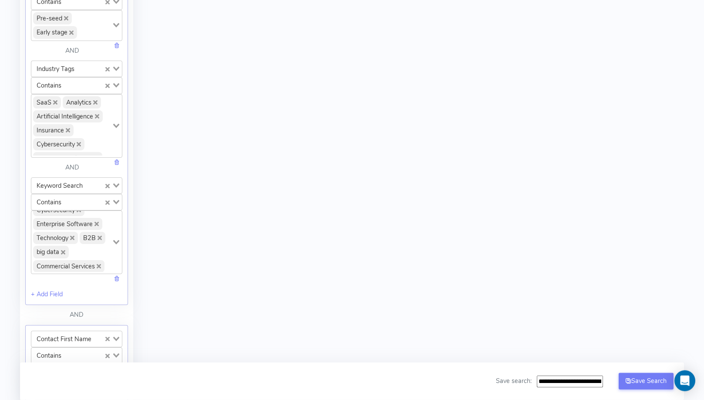
scroll to position [614, 0]
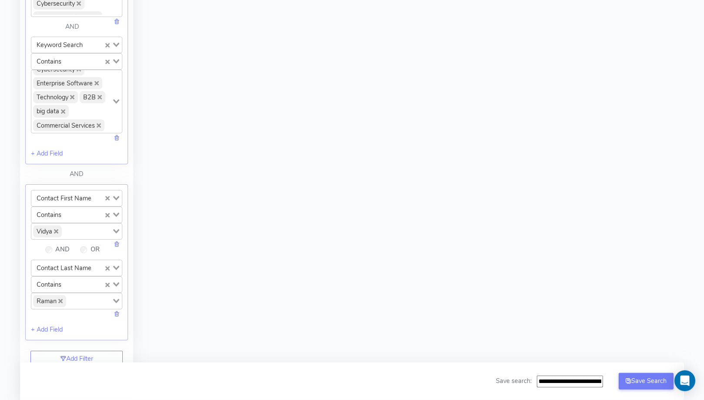
click at [89, 223] on div "Vidya" at bounding box center [71, 230] width 81 height 14
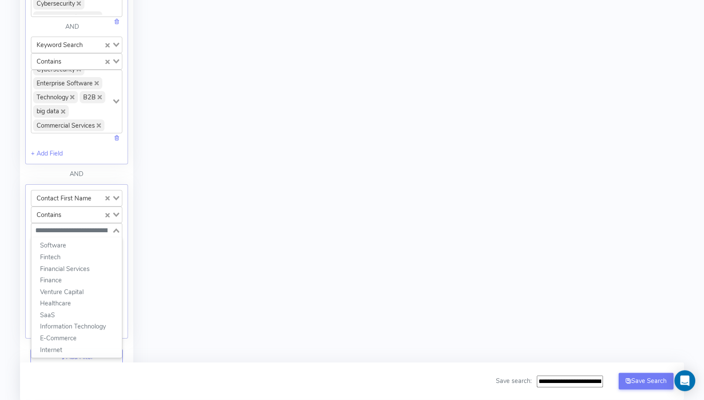
paste input "**********"
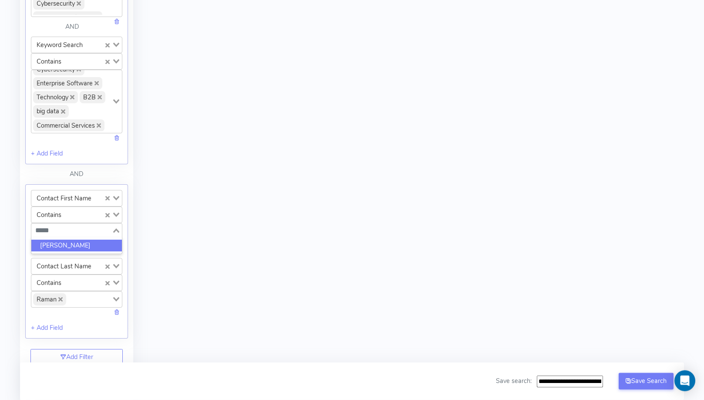
type input "*****"
click at [81, 293] on input "Search for option" at bounding box center [89, 299] width 44 height 12
click at [87, 225] on input "*****" at bounding box center [71, 230] width 79 height 10
click at [63, 239] on li "Jason" at bounding box center [76, 245] width 91 height 12
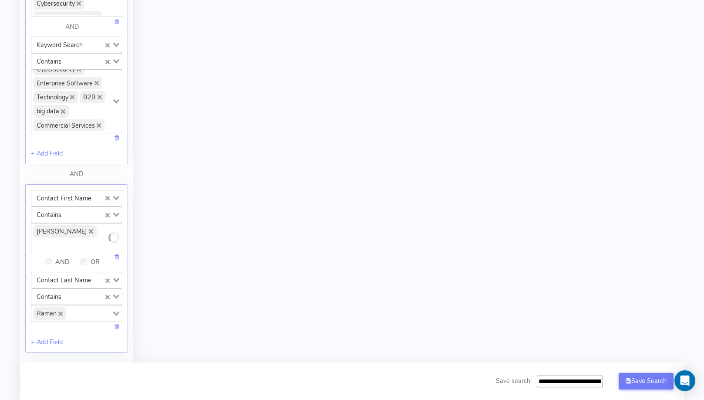
click at [68, 307] on input "Search for option" at bounding box center [89, 313] width 44 height 12
type input "****"
click at [223, 244] on div "All Matches Career Matches Same Year Career Matches Best Matches In Person Meet…" at bounding box center [411, 32] width 557 height 1103
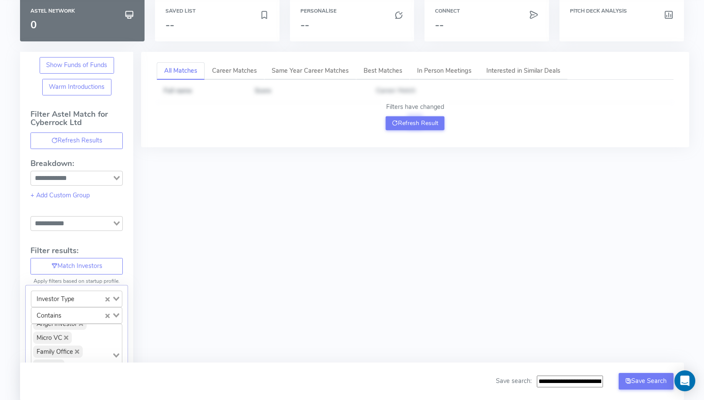
scroll to position [30, 0]
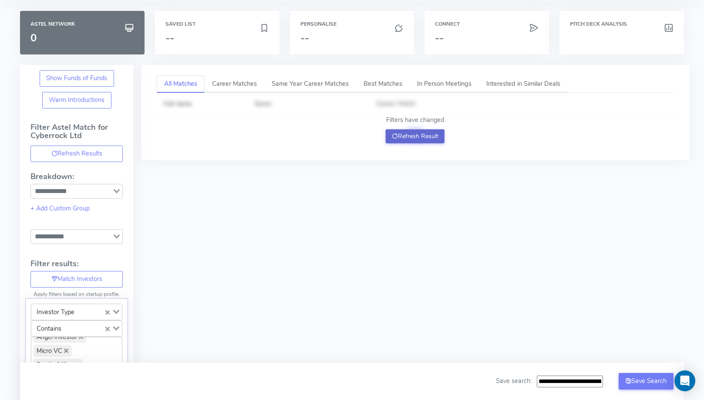
click at [414, 138] on button "Refresh Result" at bounding box center [415, 136] width 59 height 14
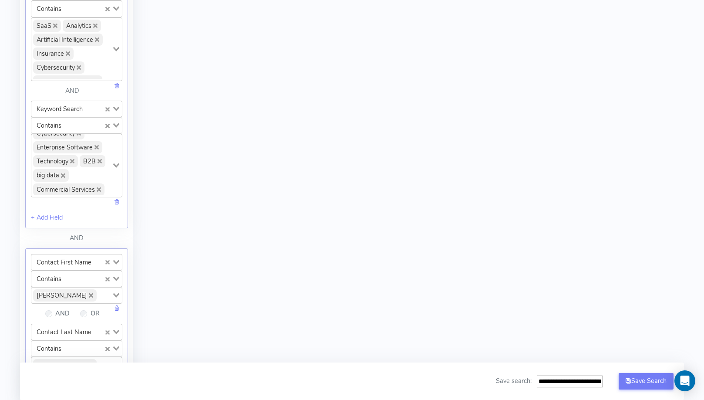
scroll to position [540, 0]
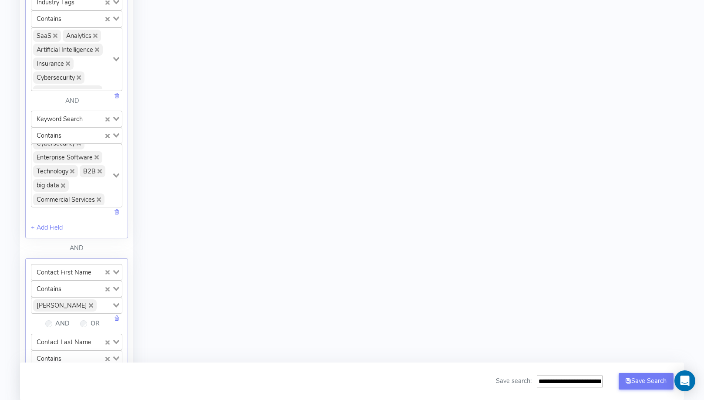
click at [98, 300] on input "Search for option" at bounding box center [104, 305] width 13 height 12
type input "***"
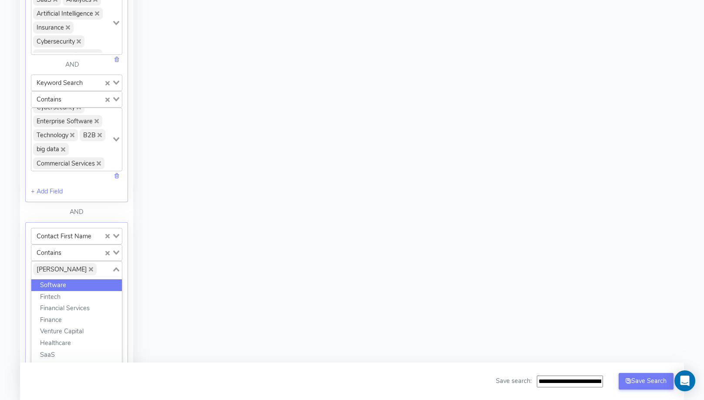
scroll to position [611, 0]
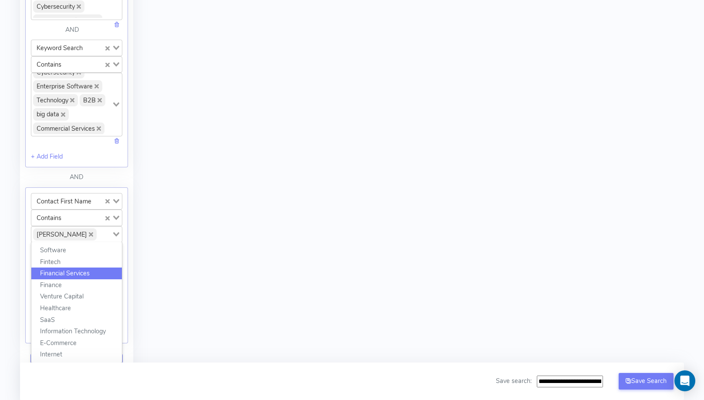
click at [209, 253] on div "All Matches Career Matches Same Year Career Matches Best Matches In Person Meet…" at bounding box center [411, 35] width 557 height 1103
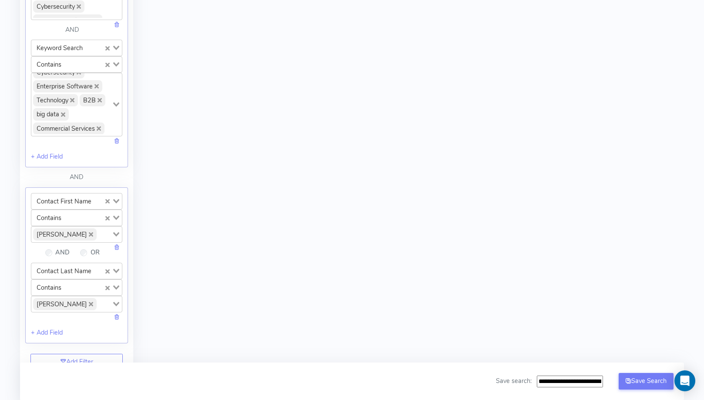
click at [98, 298] on input "Search for option" at bounding box center [104, 304] width 13 height 12
type input "*****"
click at [176, 283] on div "All Matches Career Matches Same Year Career Matches Best Matches In Person Meet…" at bounding box center [411, 35] width 557 height 1103
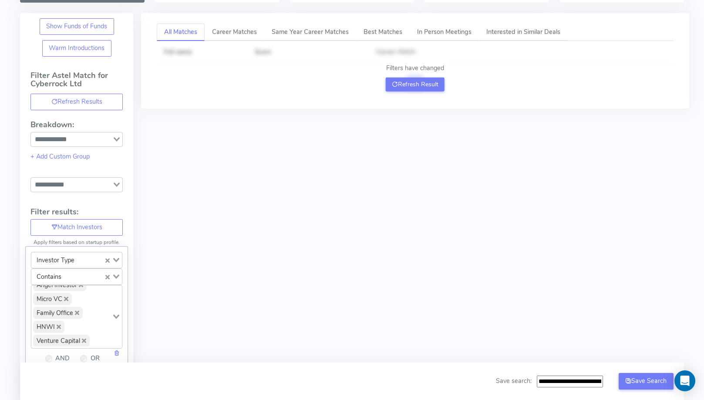
scroll to position [22, 0]
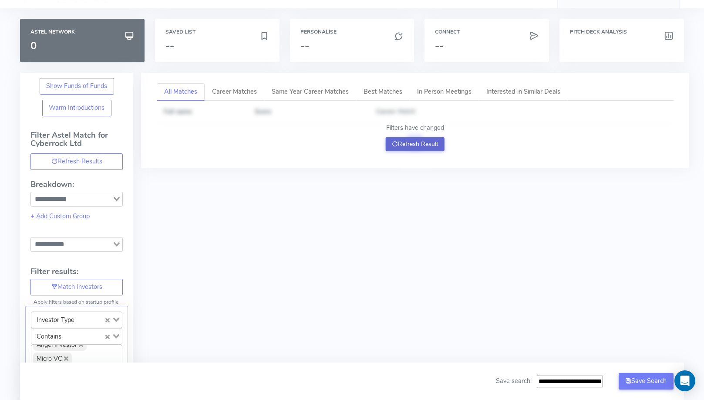
click at [402, 149] on button "Refresh Result" at bounding box center [415, 144] width 59 height 14
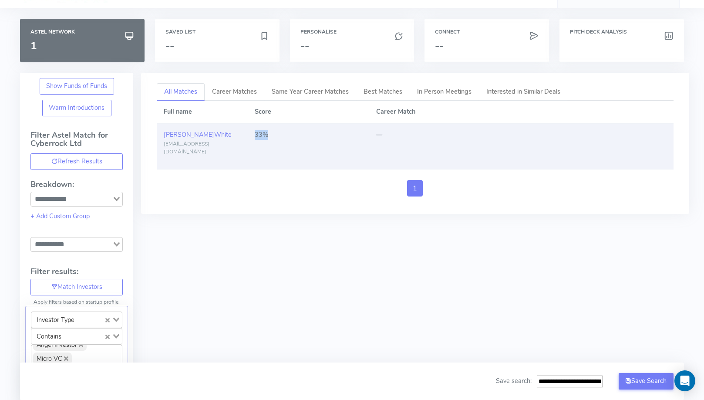
drag, startPoint x: 252, startPoint y: 133, endPoint x: 278, endPoint y: 133, distance: 25.7
click at [278, 133] on td "33%" at bounding box center [308, 147] width 121 height 46
click at [278, 133] on div "33%" at bounding box center [309, 135] width 108 height 10
click at [214, 133] on span "White" at bounding box center [222, 134] width 17 height 9
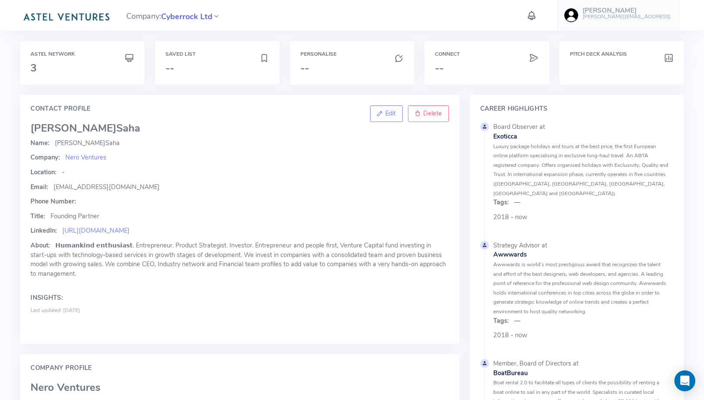
click at [193, 22] on span "Cyberrock Ltd" at bounding box center [186, 17] width 51 height 12
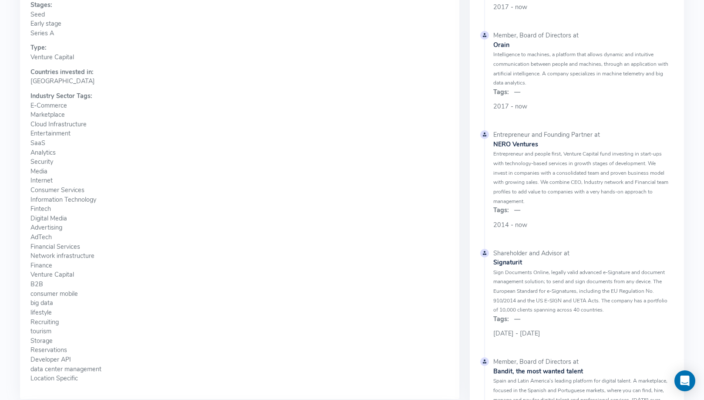
scroll to position [428, 0]
click at [36, 288] on span "B2B" at bounding box center [239, 293] width 418 height 10
click at [148, 279] on span "Venture Capital" at bounding box center [239, 284] width 418 height 10
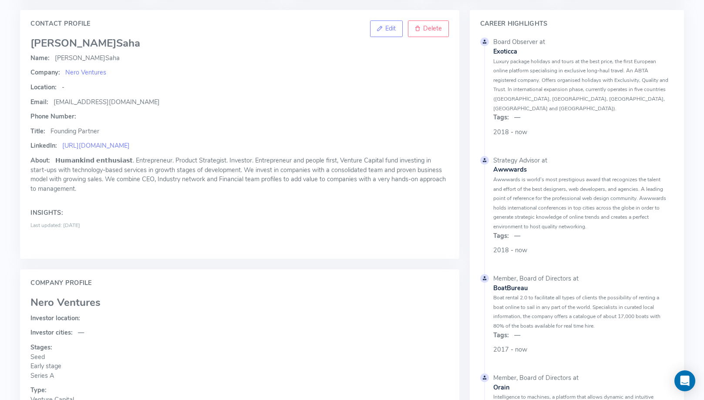
scroll to position [18, 0]
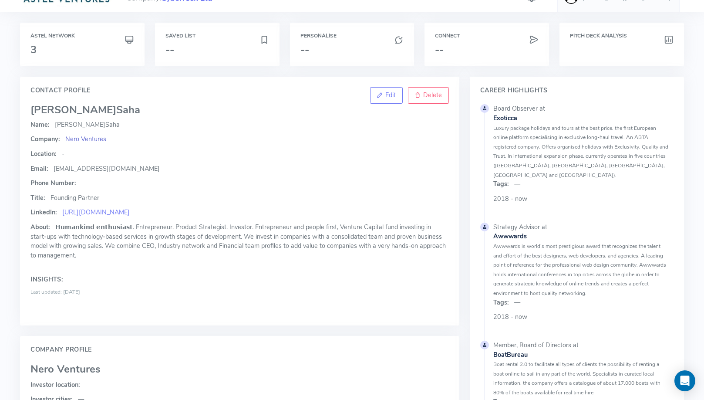
click at [77, 138] on span "Nero Ventures" at bounding box center [85, 139] width 41 height 9
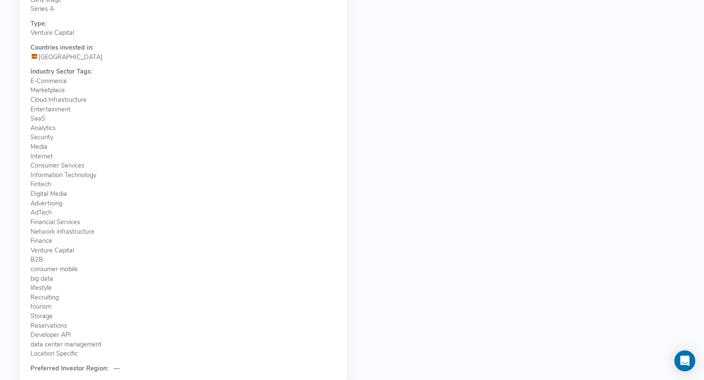
scroll to position [508, 0]
click at [48, 176] on span "Information Technology" at bounding box center [183, 181] width 306 height 10
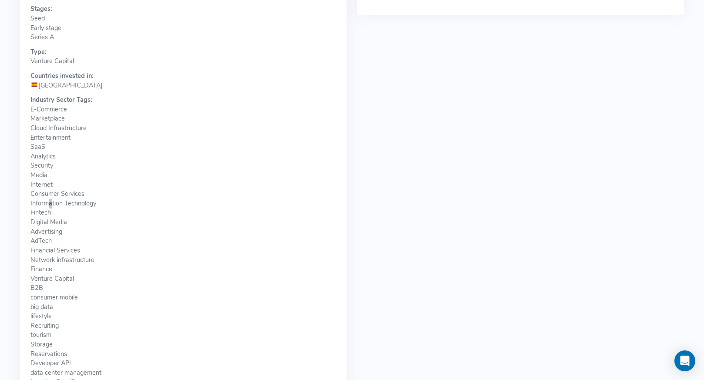
scroll to position [3, 0]
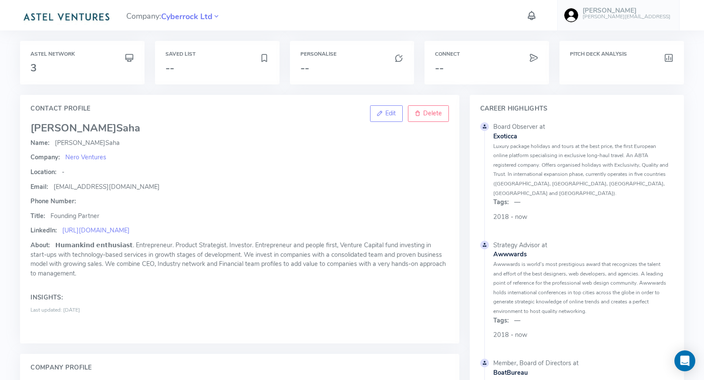
click at [321, 234] on p "LinkedIn: https://linkedin.com/in/anindyas/" at bounding box center [239, 231] width 418 height 10
click at [164, 208] on div "Name: Anindya Saha Company: Nero Ventures Location: - Email: as@neroventures.co…" at bounding box center [239, 235] width 418 height 195
click at [42, 184] on span "Email:" at bounding box center [39, 186] width 18 height 9
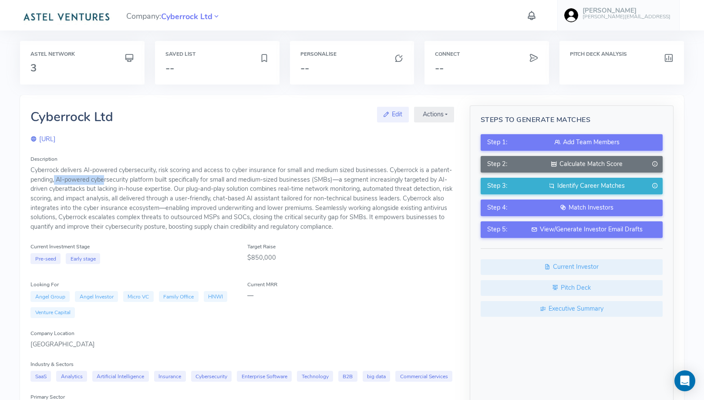
drag, startPoint x: 55, startPoint y: 179, endPoint x: 103, endPoint y: 179, distance: 47.9
click at [103, 179] on div "Cyberrock delivers AI-powered cybersecurity, risk scoring and access to cyber i…" at bounding box center [241, 198] width 423 height 66
click at [207, 205] on div "Cyberrock delivers AI-powered cybersecurity, risk scoring and access to cyber i…" at bounding box center [241, 198] width 423 height 66
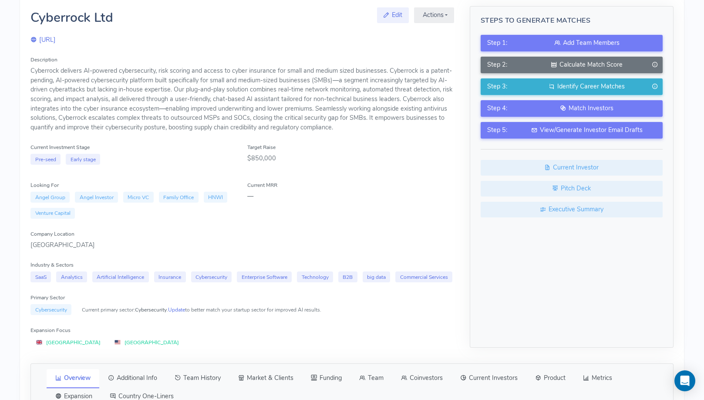
scroll to position [100, 0]
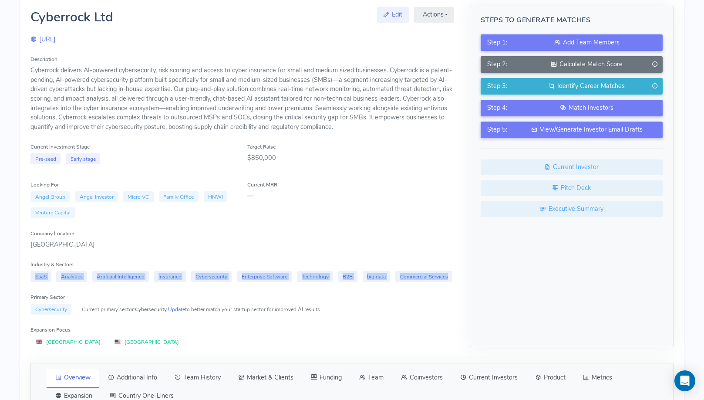
drag, startPoint x: 32, startPoint y: 274, endPoint x: 96, endPoint y: 300, distance: 68.6
click at [96, 300] on div "Description Cyberrock delivers AI-powered cybersecurity, risk scoring and acces…" at bounding box center [241, 200] width 423 height 293
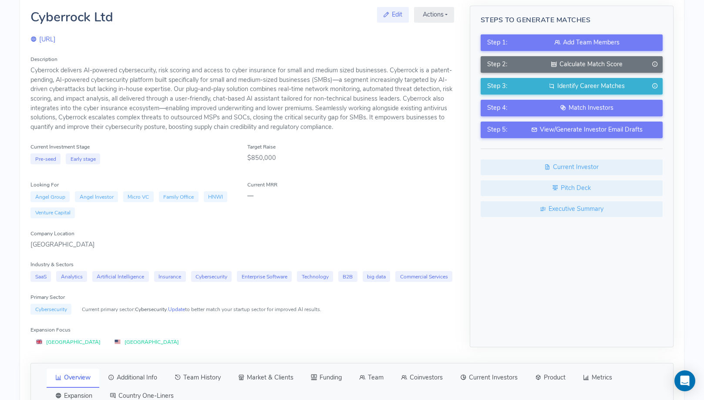
click at [96, 300] on div "Description Cyberrock delivers AI-powered cybersecurity, risk scoring and acces…" at bounding box center [241, 200] width 423 height 293
click at [58, 314] on span "Cybersecurity" at bounding box center [50, 308] width 41 height 11
click at [92, 304] on div "Description Cyberrock delivers AI-powered cybersecurity, risk scoring and acces…" at bounding box center [241, 200] width 423 height 293
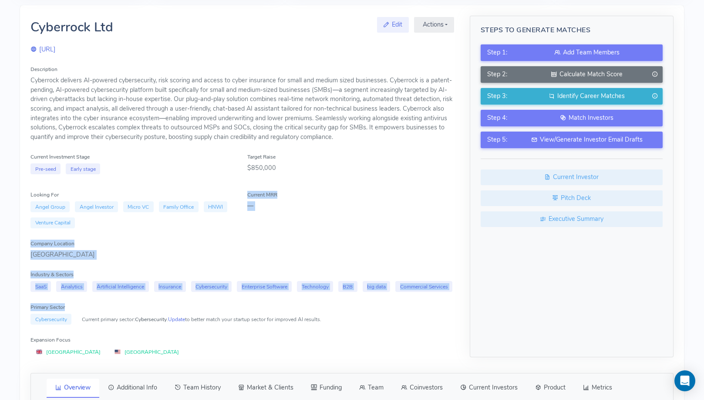
drag, startPoint x: 30, startPoint y: 323, endPoint x: 70, endPoint y: 332, distance: 40.7
click at [70, 332] on div "Cyberrock Ltd Edit Actions Manage Ringfence Career Matches Warm Introductions C…" at bounding box center [242, 187] width 439 height 342
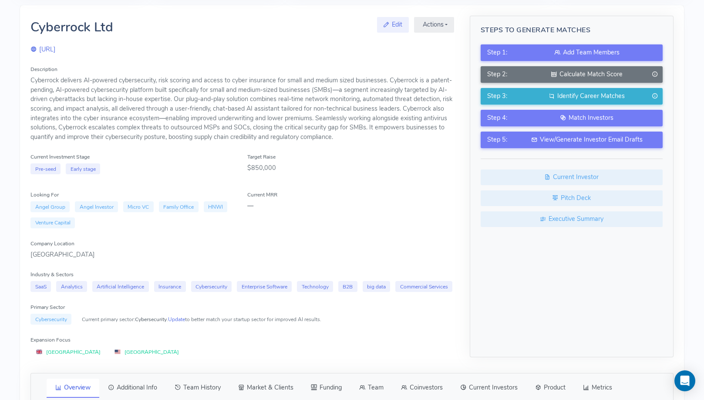
click at [71, 324] on span "Cybersecurity" at bounding box center [50, 318] width 41 height 11
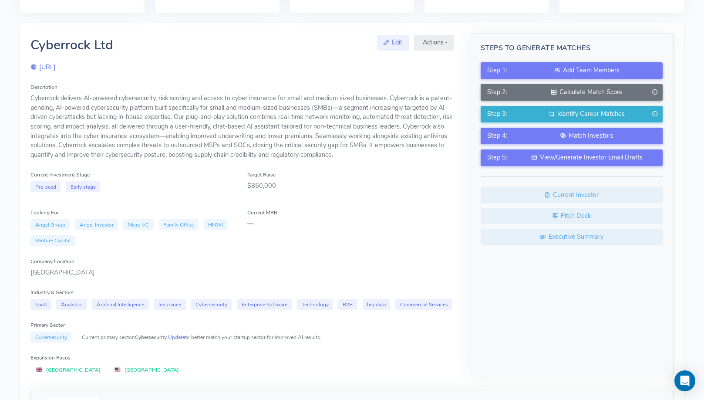
scroll to position [70, 0]
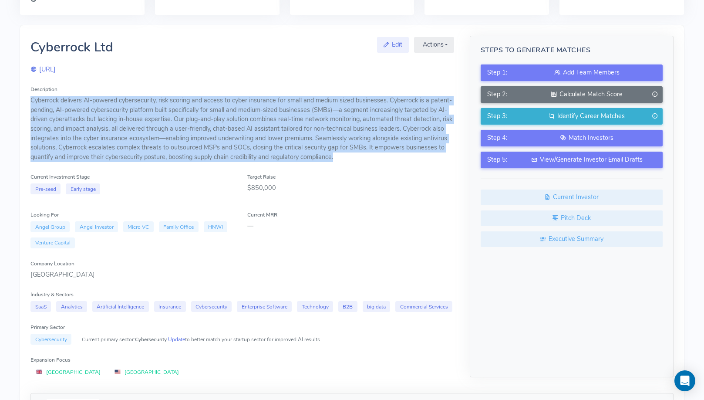
drag, startPoint x: 31, startPoint y: 99, endPoint x: 342, endPoint y: 155, distance: 315.9
click at [342, 155] on div "Cyberrock delivers AI-powered cybersecurity, risk scoring and access to cyber i…" at bounding box center [241, 129] width 423 height 66
copy div "Cyberrock delivers AI-powered cybersecurity, risk scoring and access to cyber i…"
click at [297, 137] on div "Cyberrock delivers AI-powered cybersecurity, risk scoring and access to cyber i…" at bounding box center [241, 129] width 423 height 66
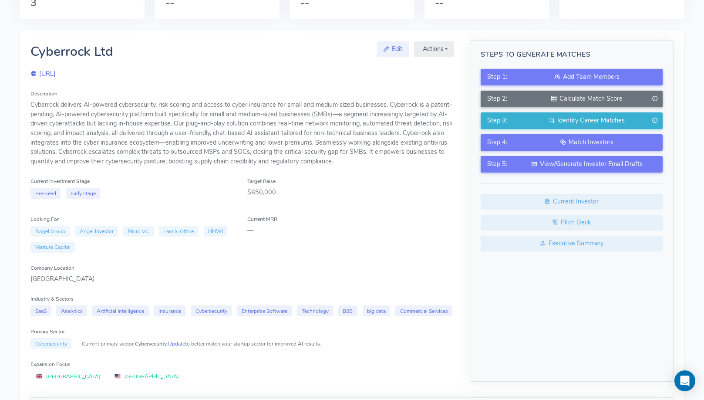
scroll to position [60, 0]
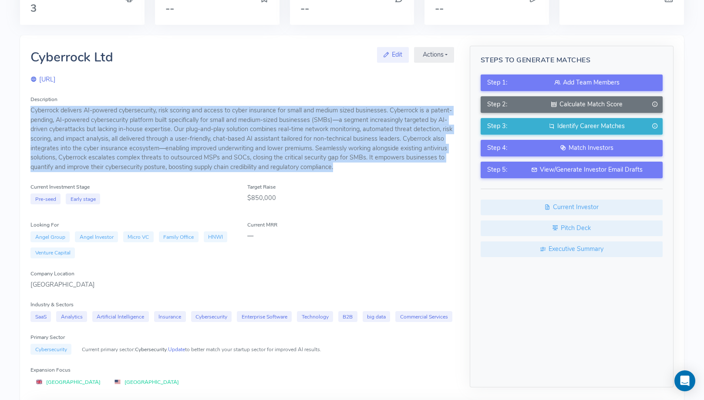
drag, startPoint x: 343, startPoint y: 166, endPoint x: 32, endPoint y: 109, distance: 316.0
click at [32, 109] on div "Cyberrock delivers AI-powered cybersecurity, risk scoring and access to cyber i…" at bounding box center [241, 139] width 423 height 66
copy div "Cyberrock delivers AI-powered cybersecurity, risk scoring and access to cyber i…"
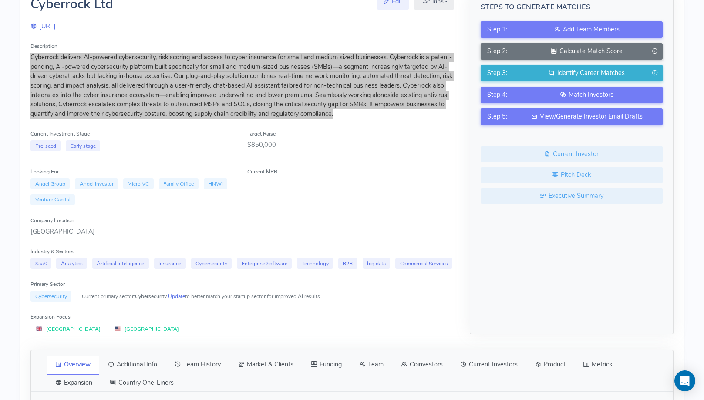
scroll to position [113, 0]
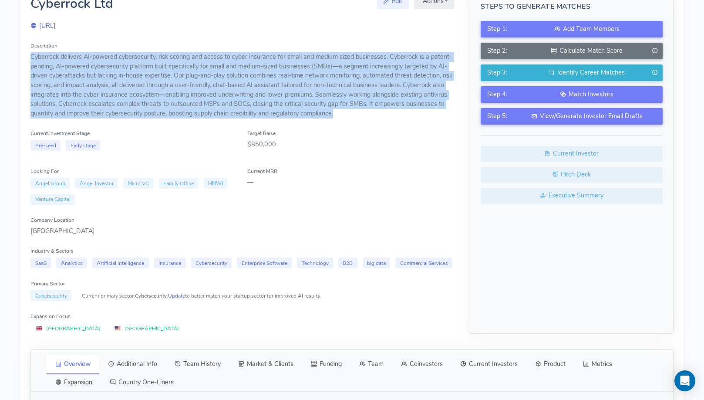
click at [361, 166] on div "Description Cyberrock delivers AI-powered cybersecurity, risk scoring and acces…" at bounding box center [241, 187] width 423 height 293
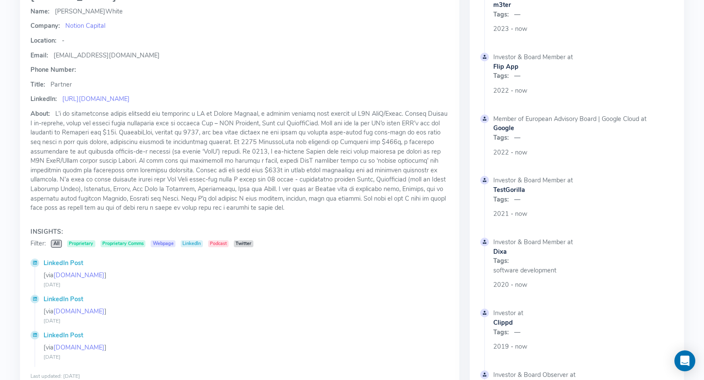
scroll to position [92, 0]
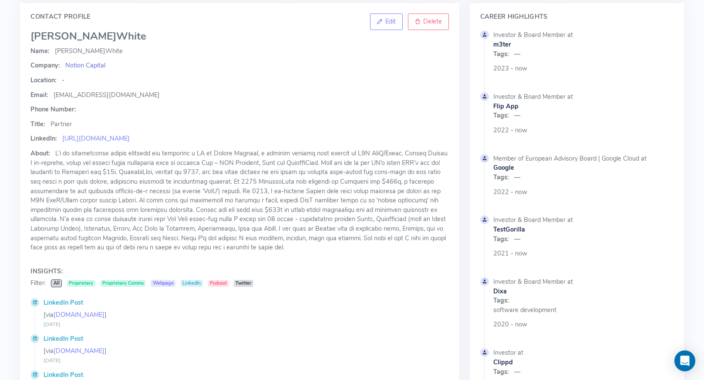
click at [91, 65] on span "Notion Capital" at bounding box center [85, 65] width 40 height 9
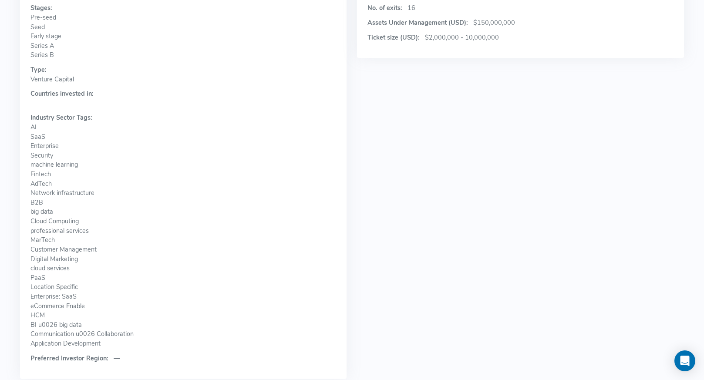
scroll to position [568, 0]
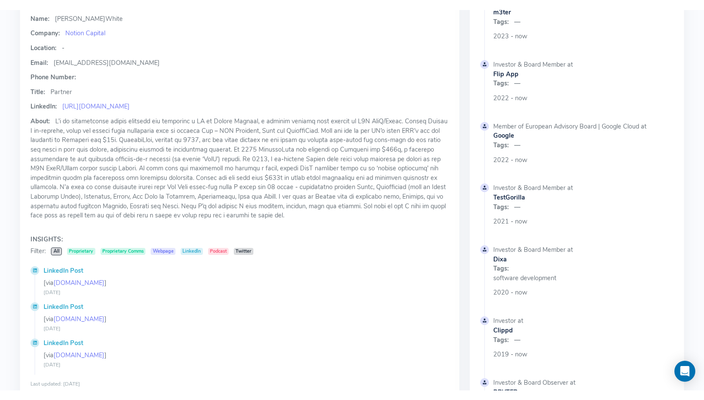
scroll to position [54, 0]
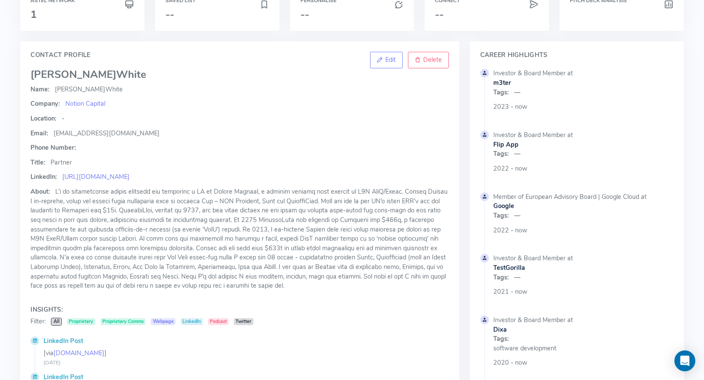
click at [169, 255] on span at bounding box center [238, 238] width 417 height 103
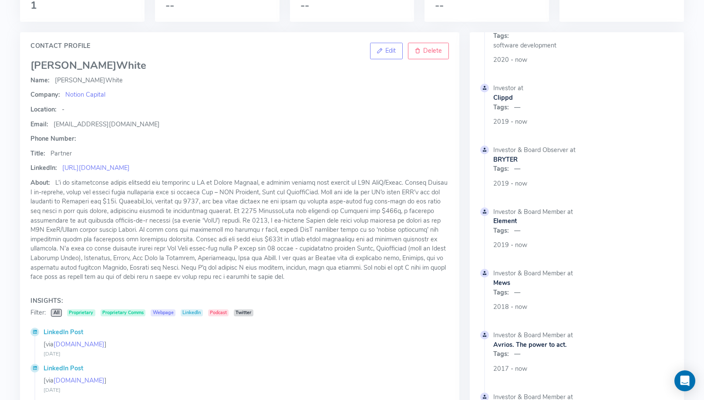
scroll to position [0, 0]
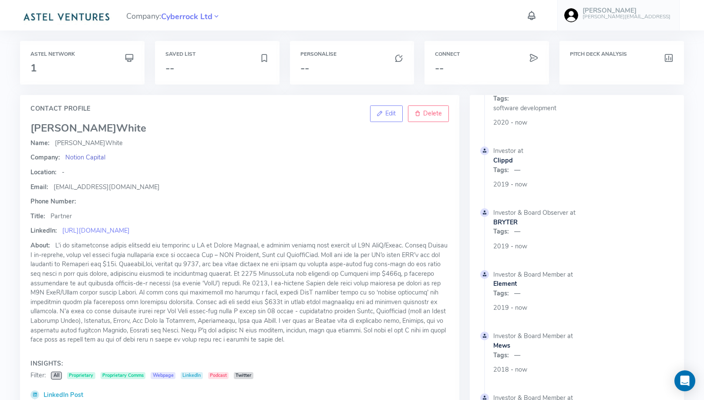
click at [78, 157] on span "Notion Capital" at bounding box center [85, 157] width 40 height 9
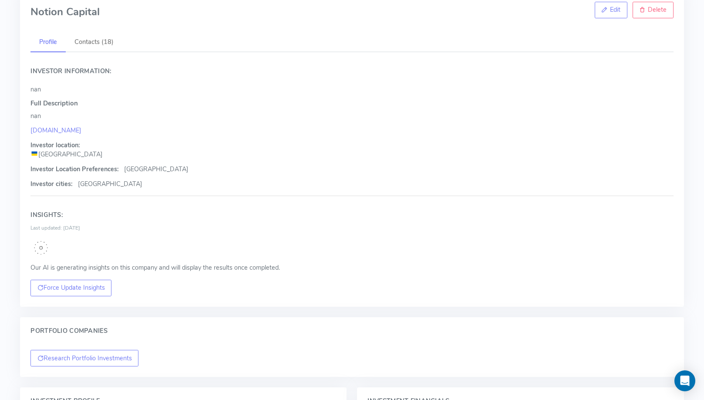
scroll to position [89, 0]
